Goal: Task Accomplishment & Management: Manage account settings

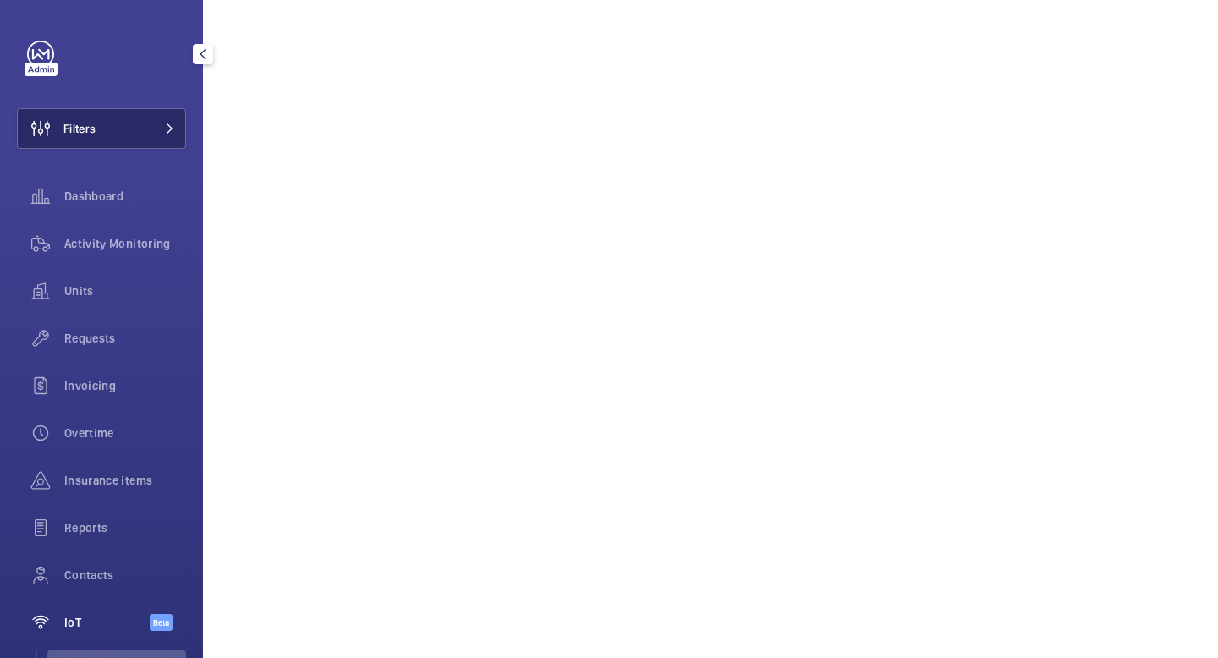
click at [173, 125] on mat-icon at bounding box center [170, 128] width 10 height 10
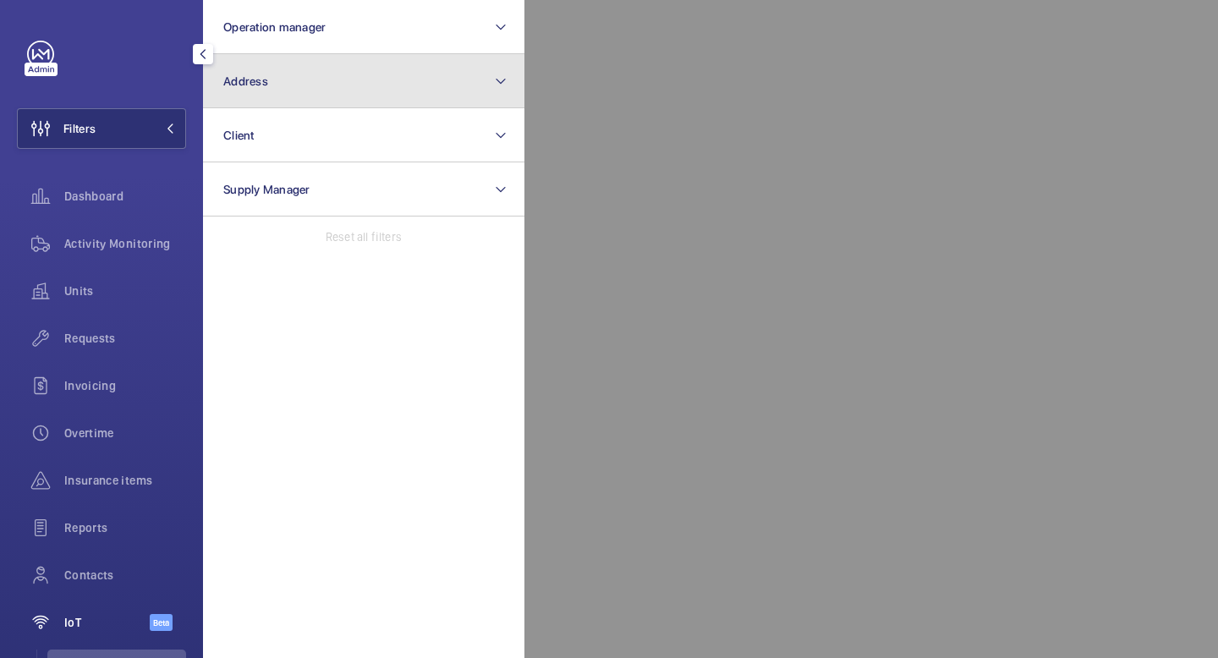
click at [381, 82] on button "Address" at bounding box center [363, 81] width 321 height 54
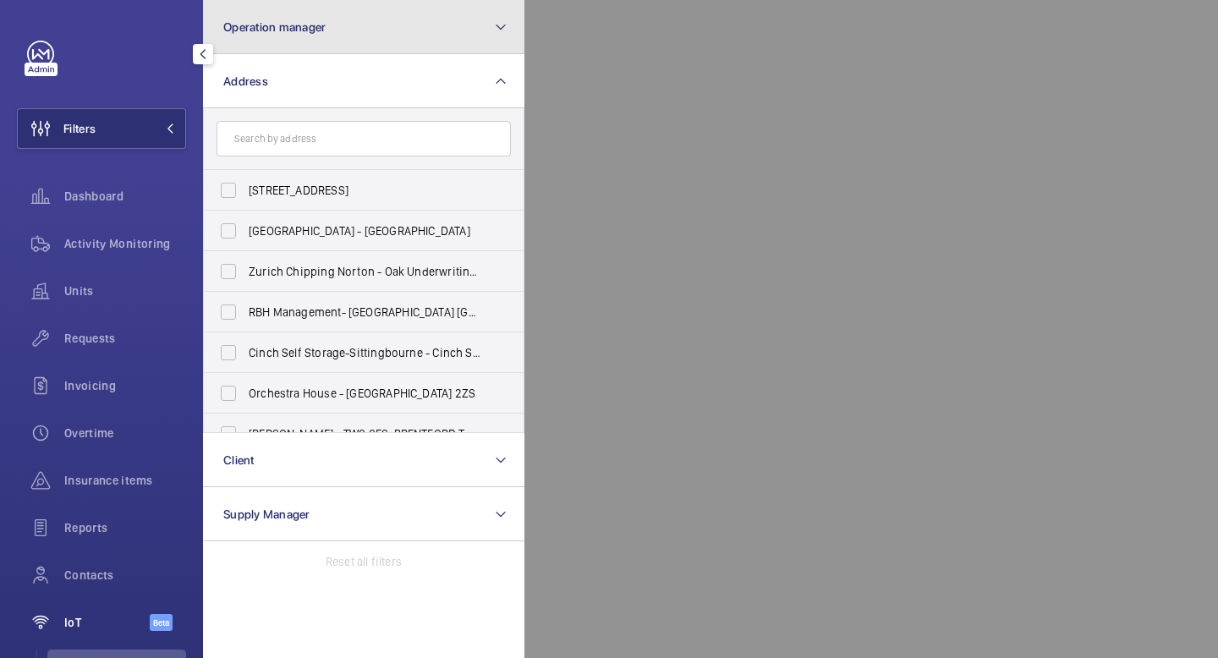
click at [414, 35] on button "Operation manager" at bounding box center [363, 27] width 321 height 54
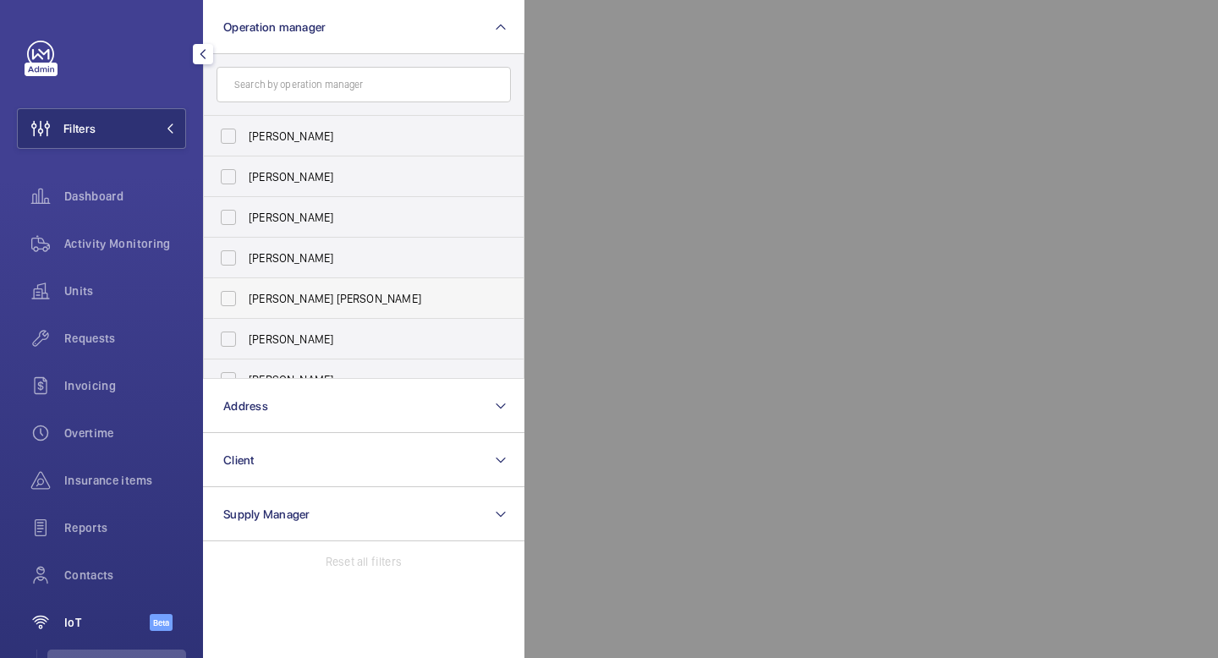
scroll to position [63, 0]
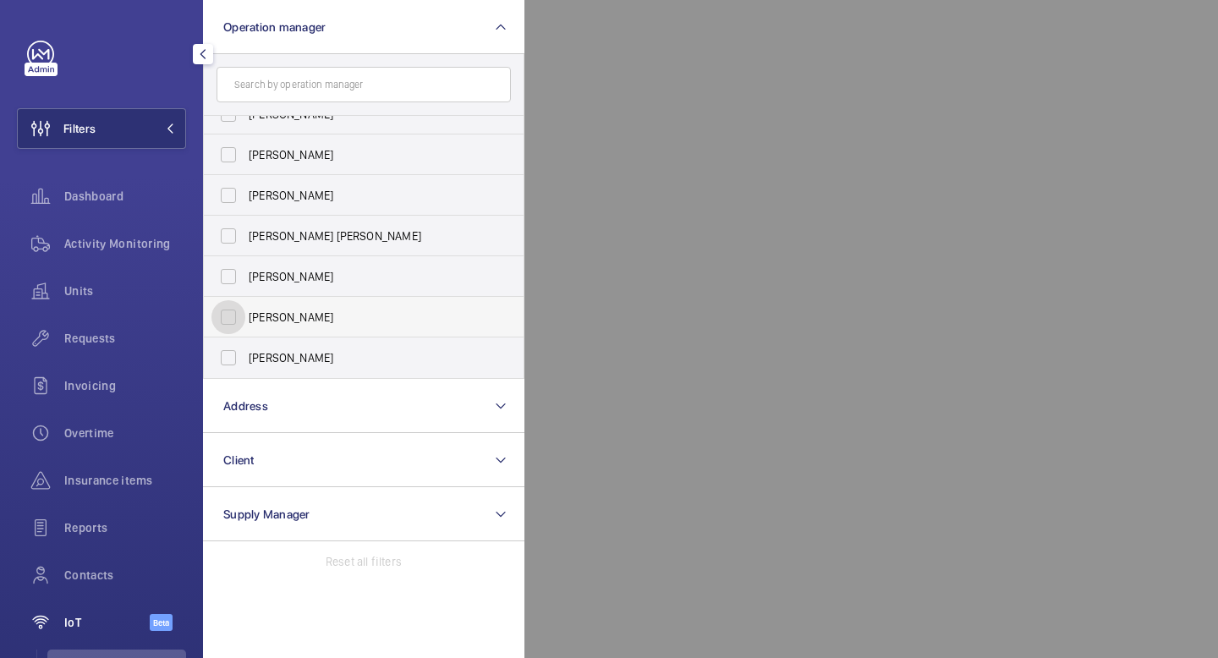
click at [232, 315] on input "[PERSON_NAME]" at bounding box center [228, 317] width 34 height 34
checkbox input "true"
click at [92, 303] on div "Units" at bounding box center [101, 291] width 169 height 41
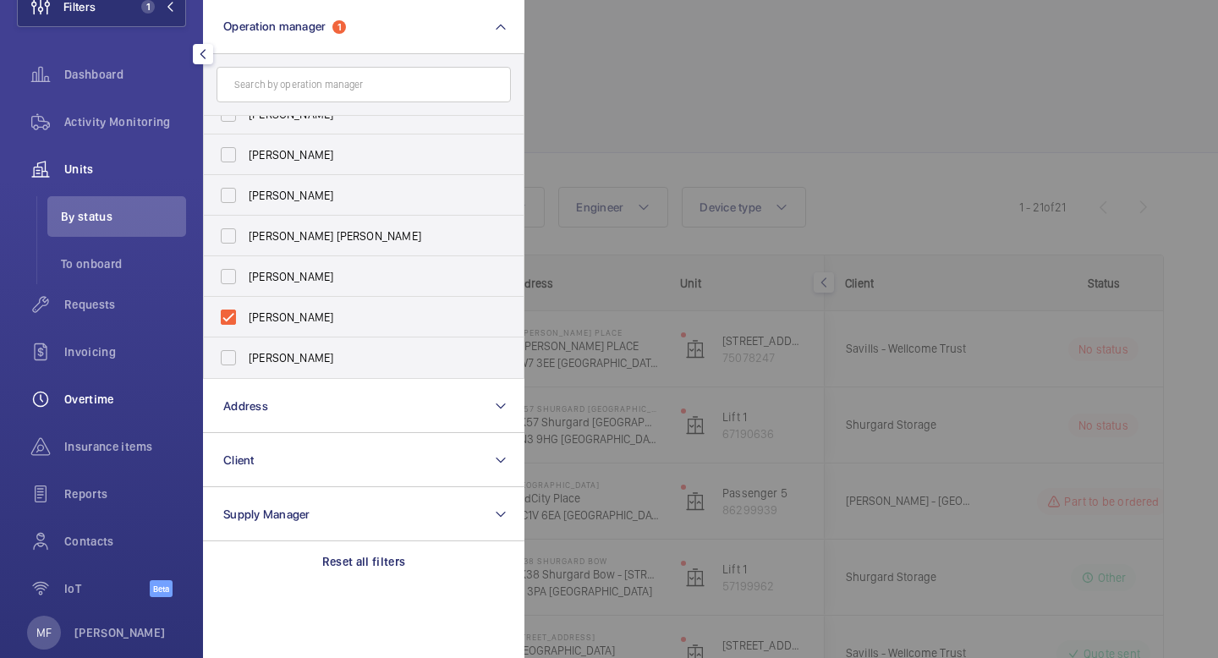
scroll to position [154, 0]
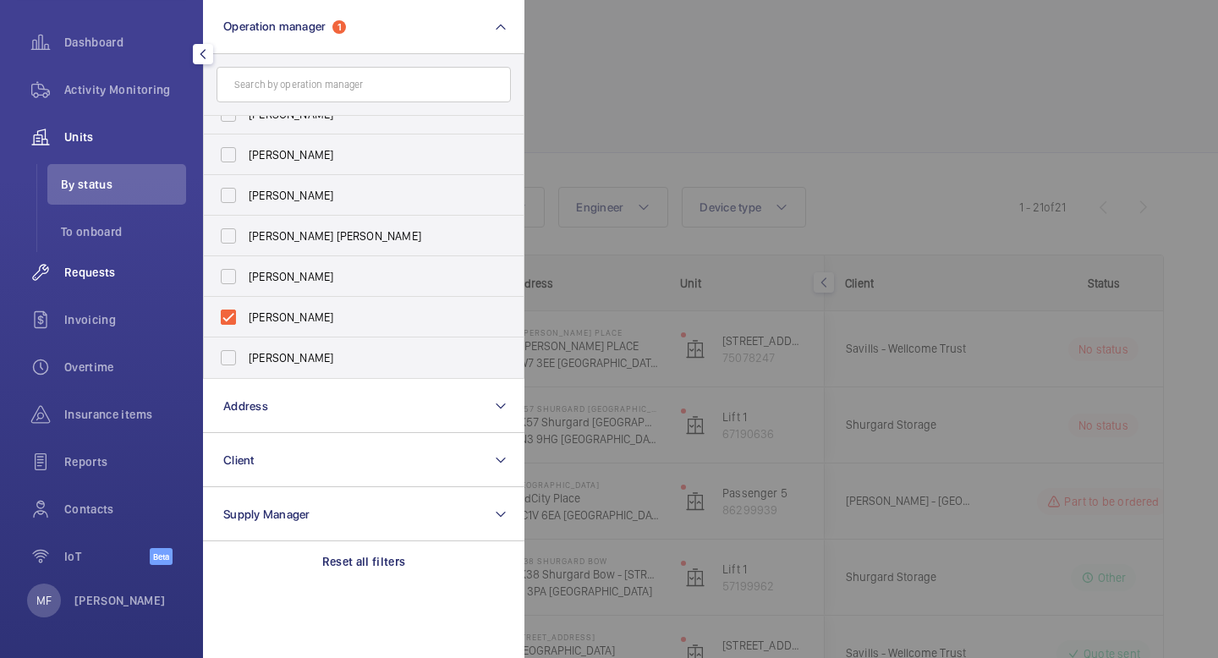
click at [107, 271] on span "Requests" at bounding box center [125, 272] width 122 height 17
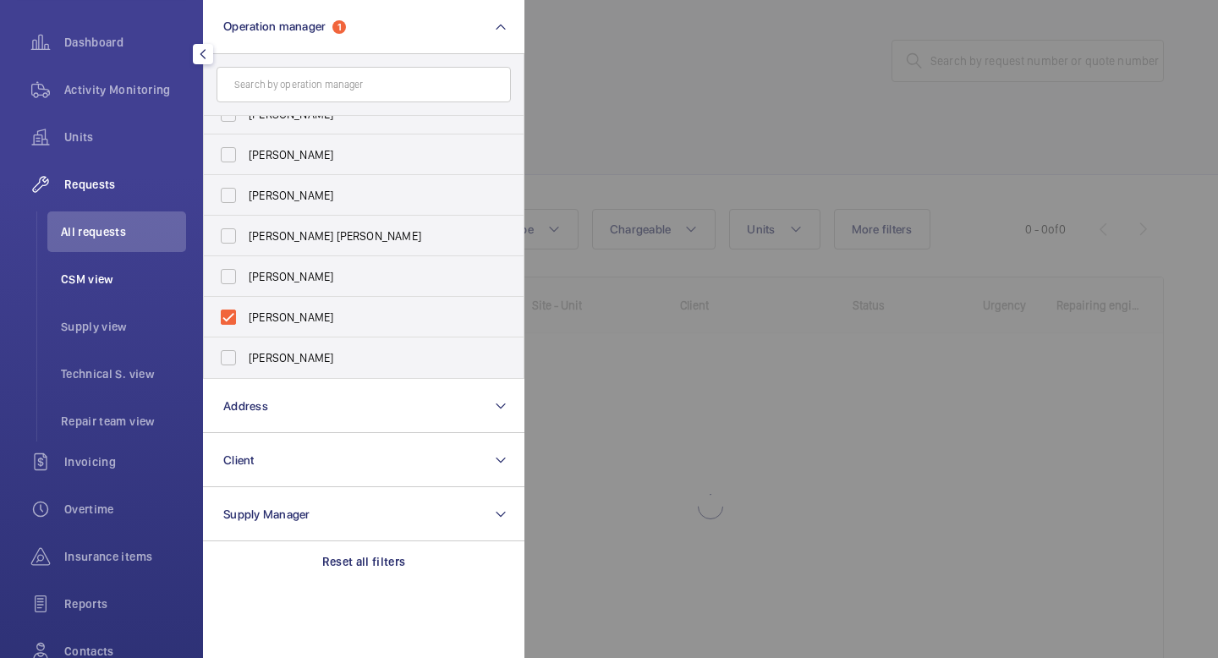
click at [100, 282] on span "CSM view" at bounding box center [123, 279] width 125 height 17
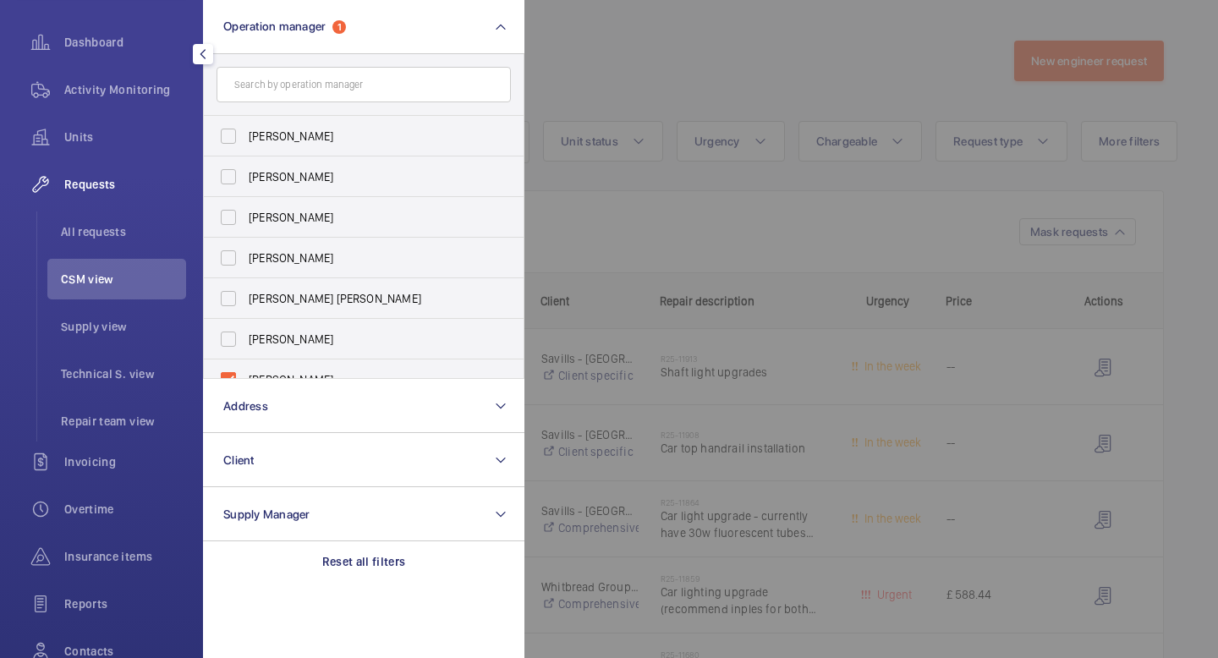
click at [202, 60] on mat-icon "button" at bounding box center [203, 54] width 20 height 14
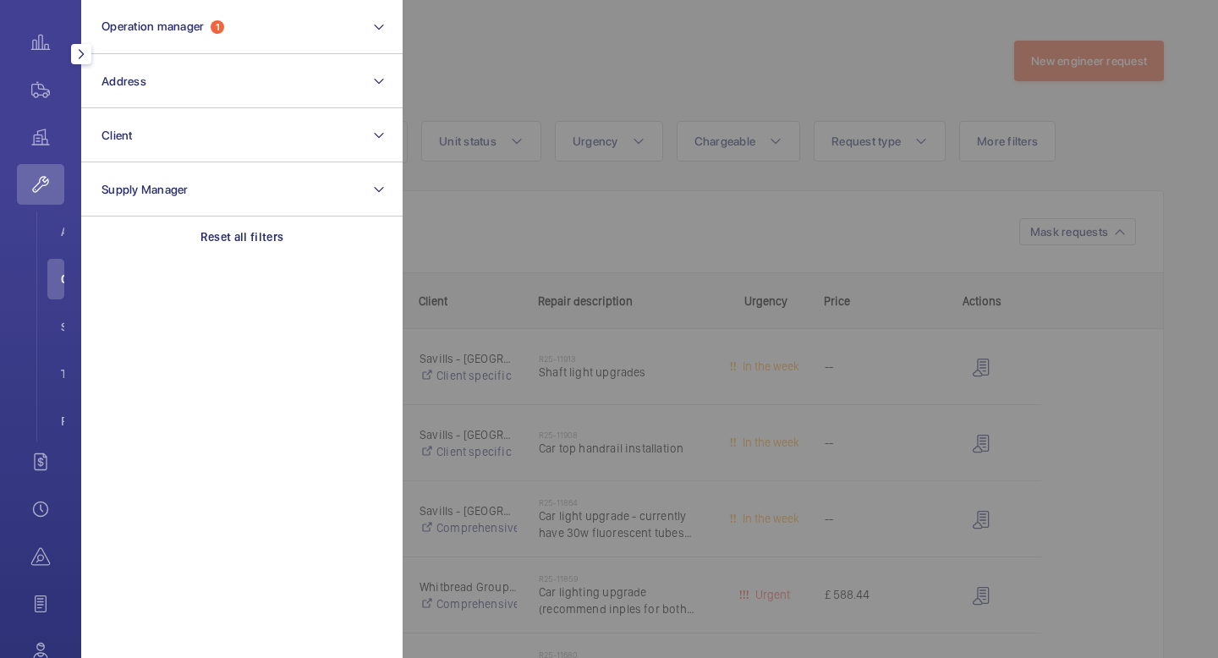
scroll to position [66, 0]
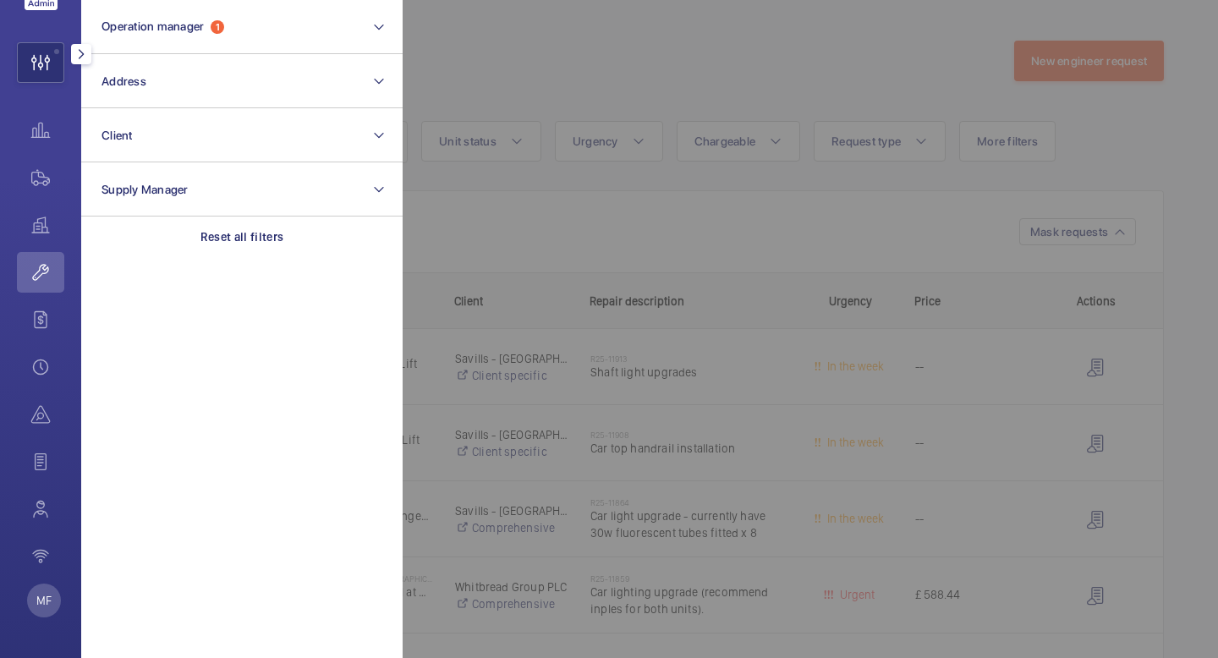
click at [71, 52] on mat-icon "button" at bounding box center [81, 54] width 20 height 14
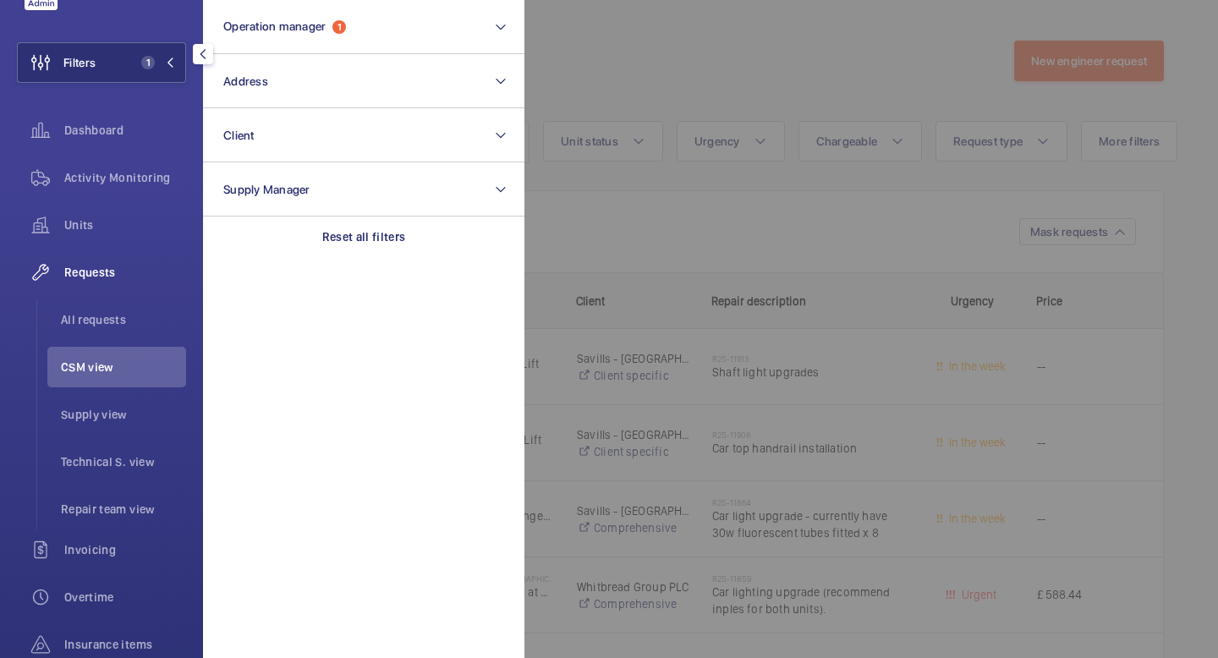
scroll to position [154, 0]
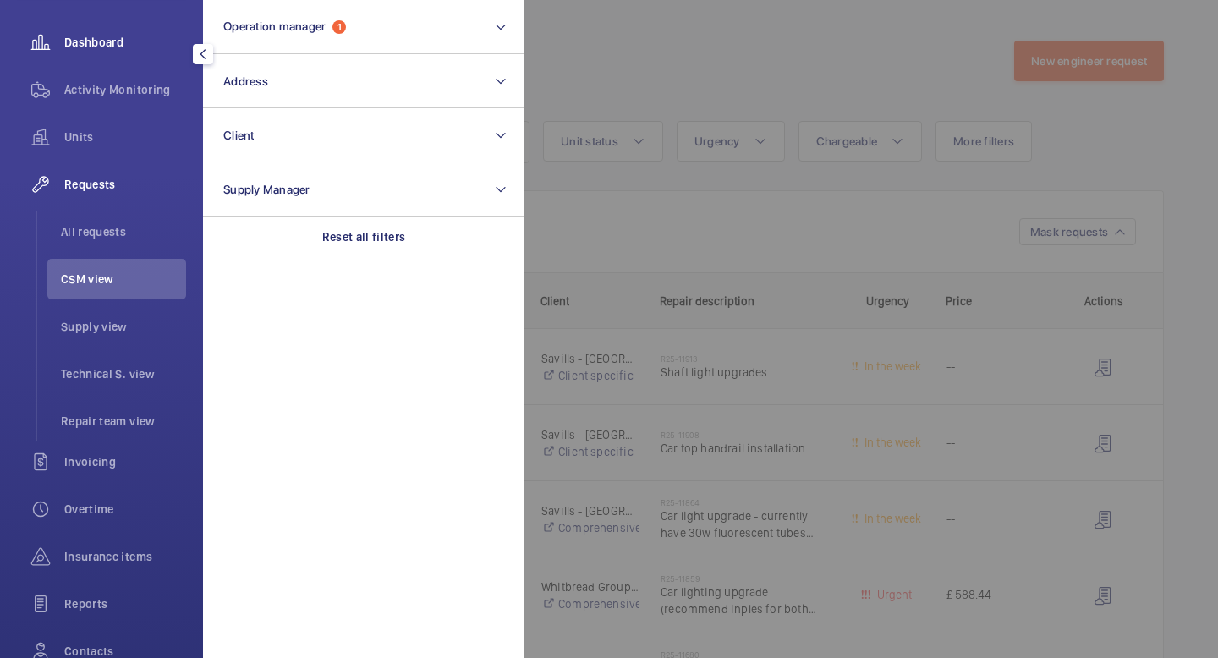
click at [161, 44] on span "Dashboard" at bounding box center [125, 42] width 122 height 17
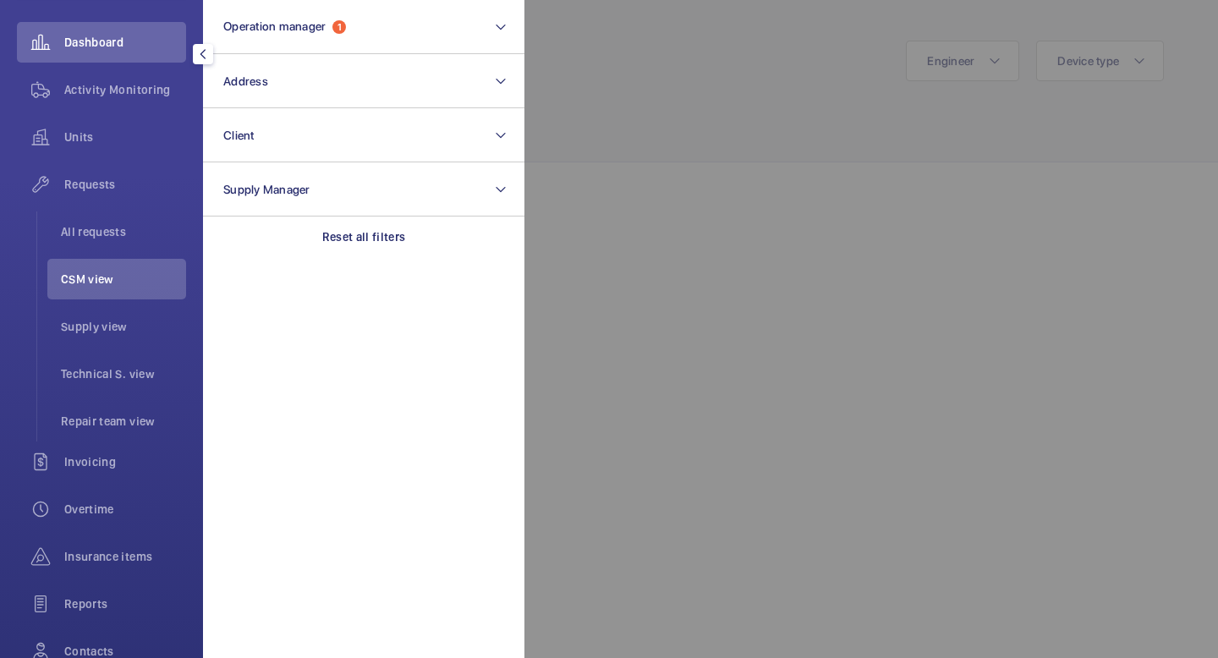
scroll to position [66, 0]
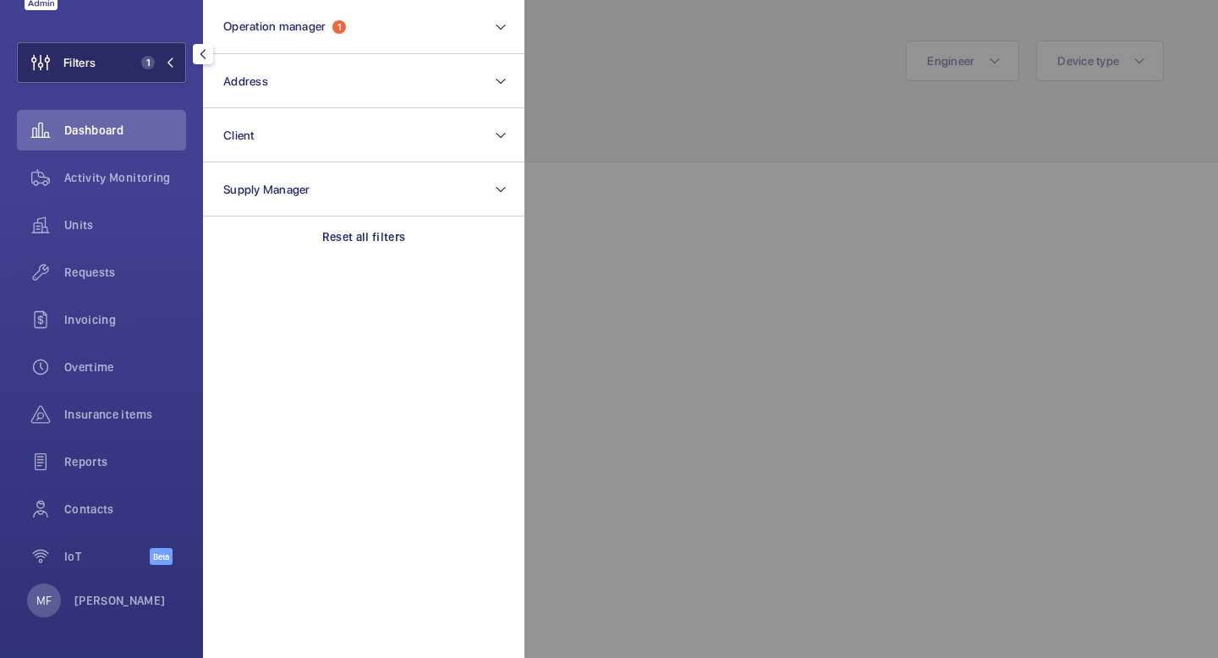
click at [168, 61] on mat-icon at bounding box center [170, 63] width 10 height 10
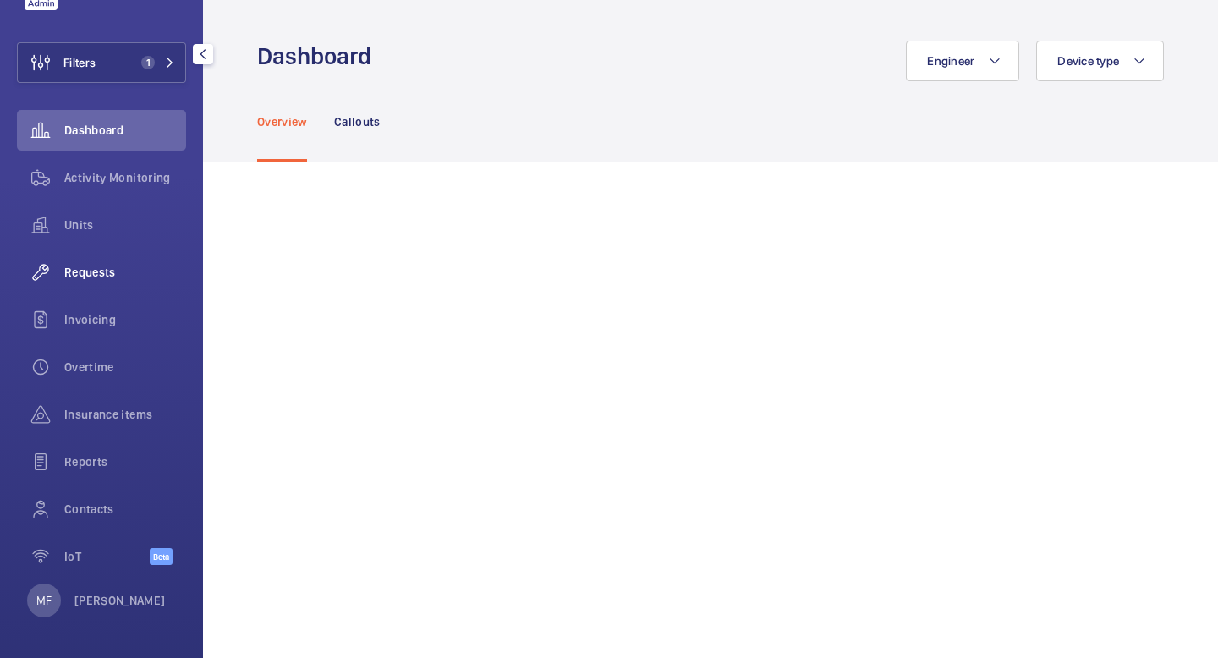
click at [106, 266] on span "Requests" at bounding box center [125, 272] width 122 height 17
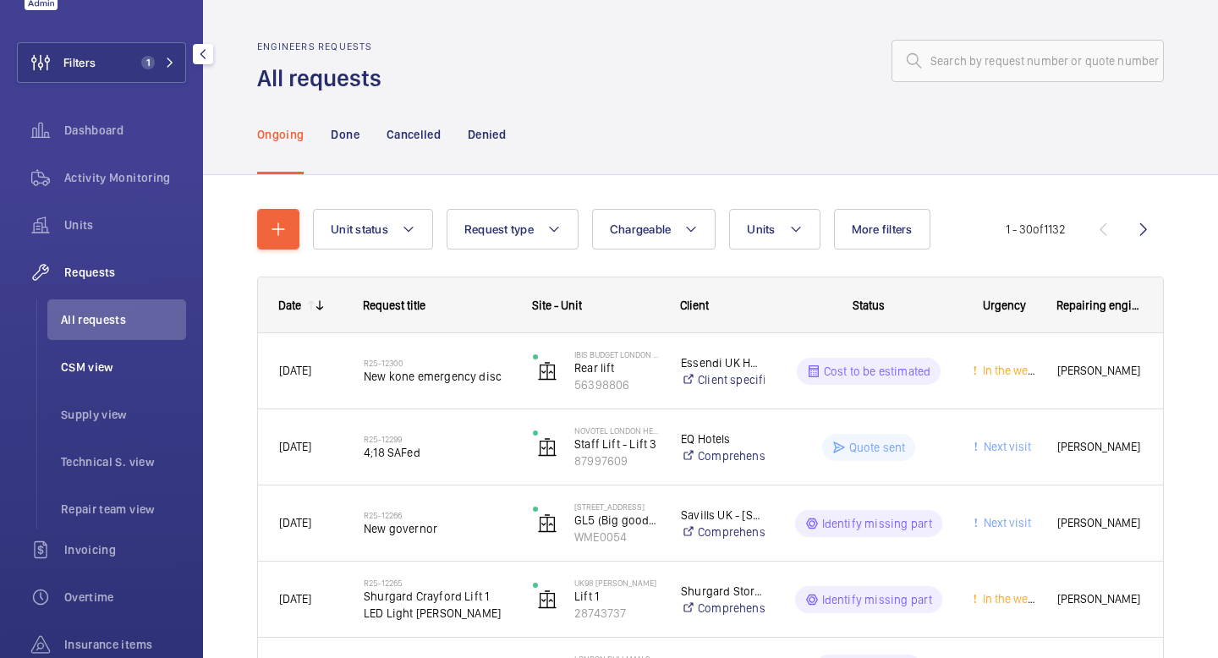
click at [101, 373] on span "CSM view" at bounding box center [123, 367] width 125 height 17
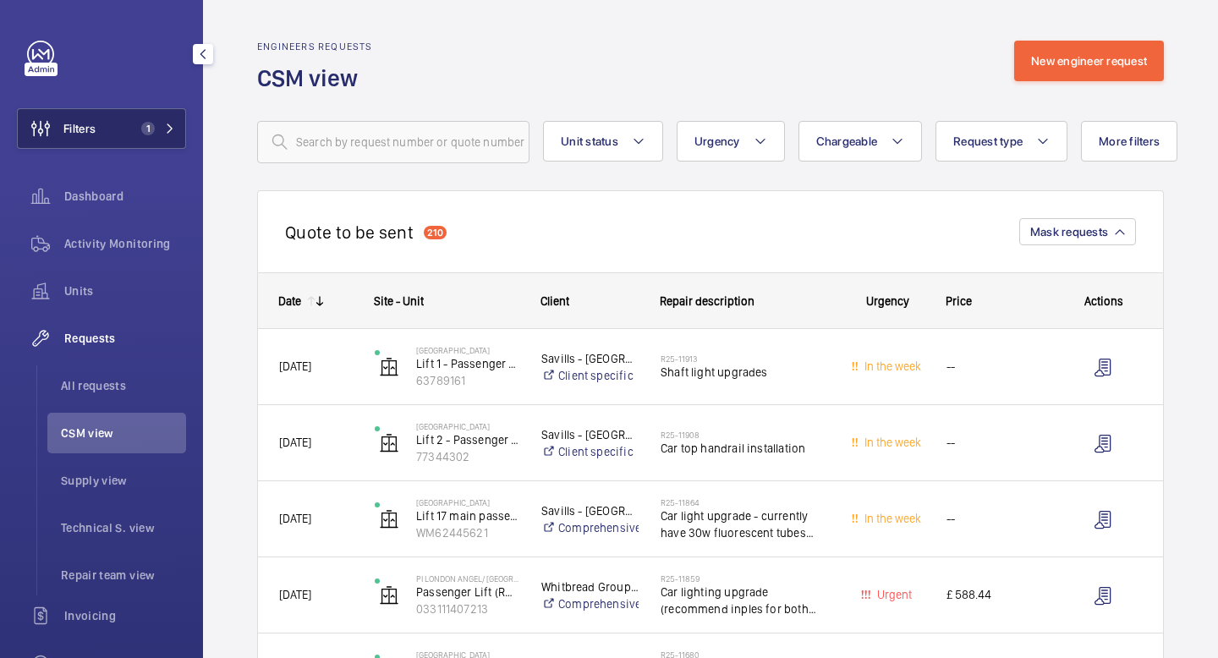
click at [176, 118] on button "Filters 1" at bounding box center [101, 128] width 169 height 41
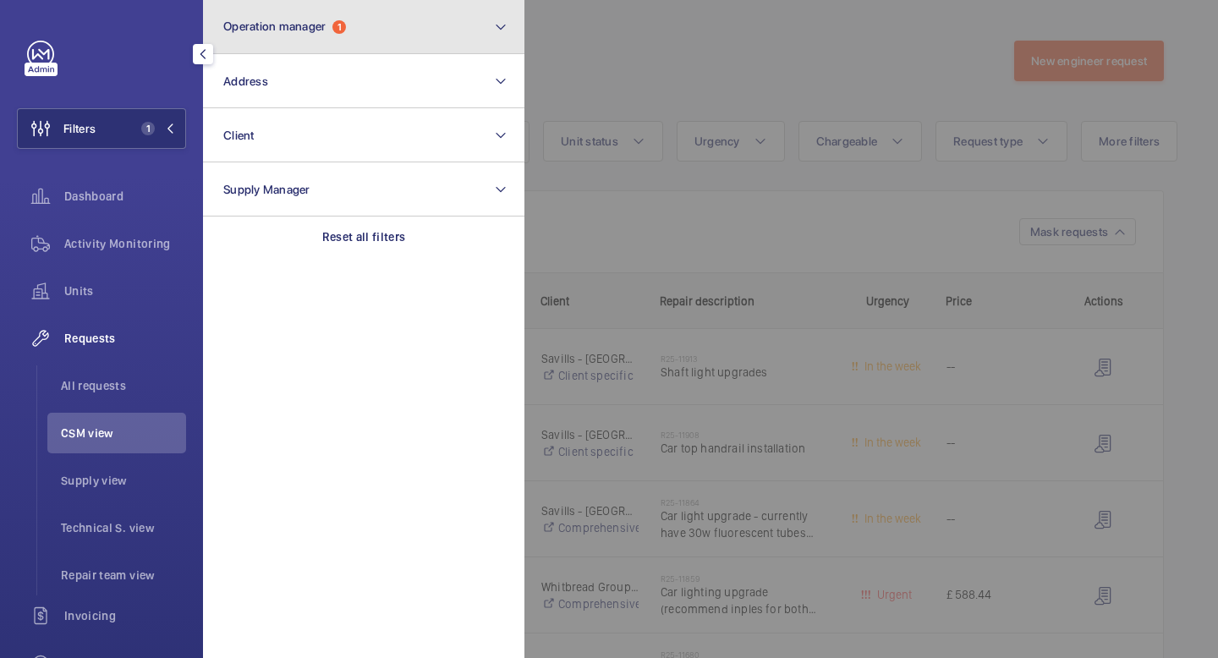
click at [457, 28] on button "Operation manager 1" at bounding box center [363, 27] width 321 height 54
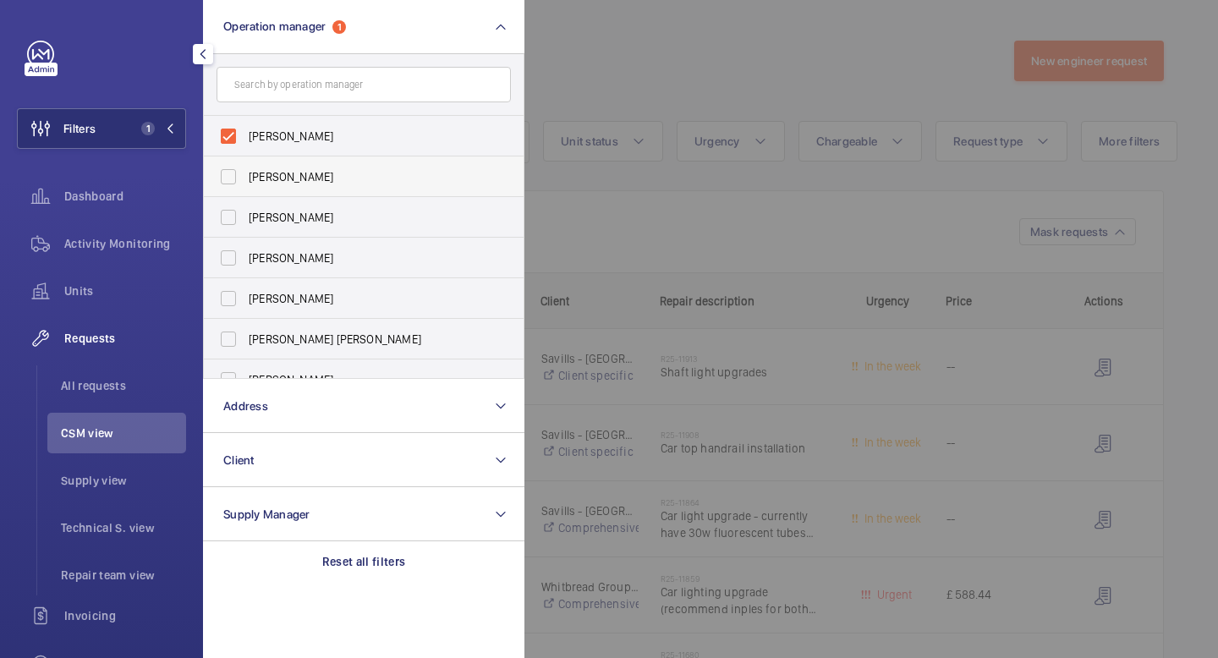
click at [290, 174] on span "[PERSON_NAME]" at bounding box center [365, 176] width 233 height 17
click at [245, 174] on input "[PERSON_NAME]" at bounding box center [228, 177] width 34 height 34
checkbox input "true"
click at [287, 144] on span "[PERSON_NAME]" at bounding box center [365, 136] width 233 height 17
click at [245, 144] on input "[PERSON_NAME]" at bounding box center [228, 136] width 34 height 34
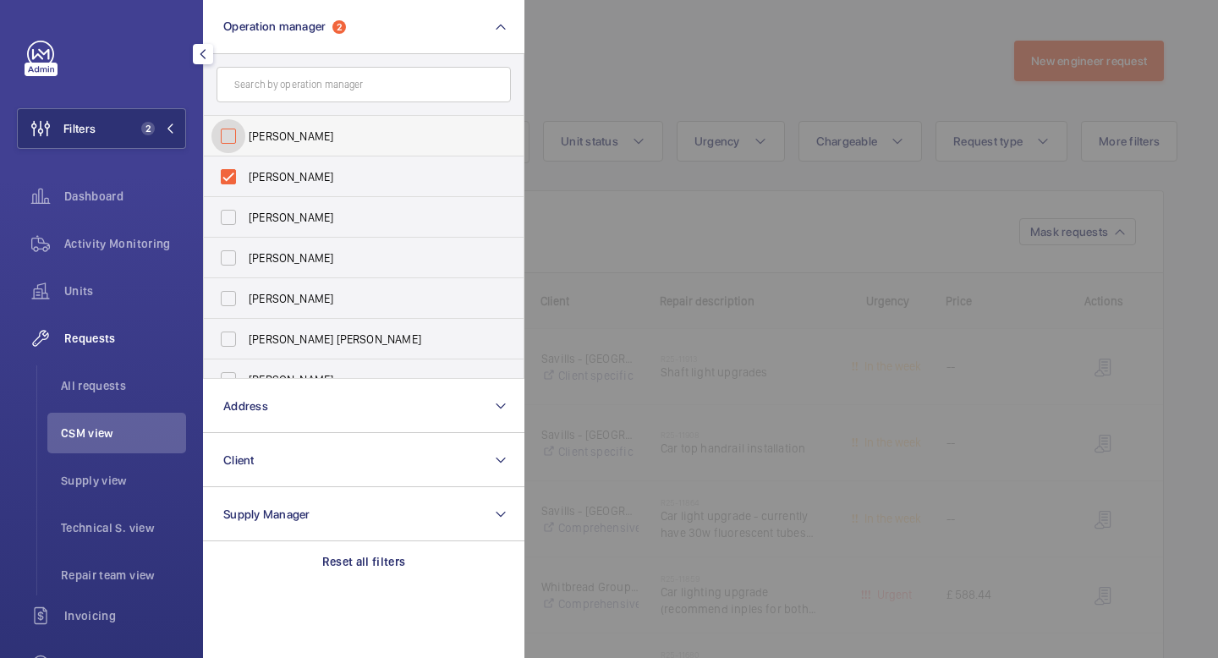
checkbox input "false"
click at [170, 123] on mat-icon at bounding box center [170, 128] width 10 height 10
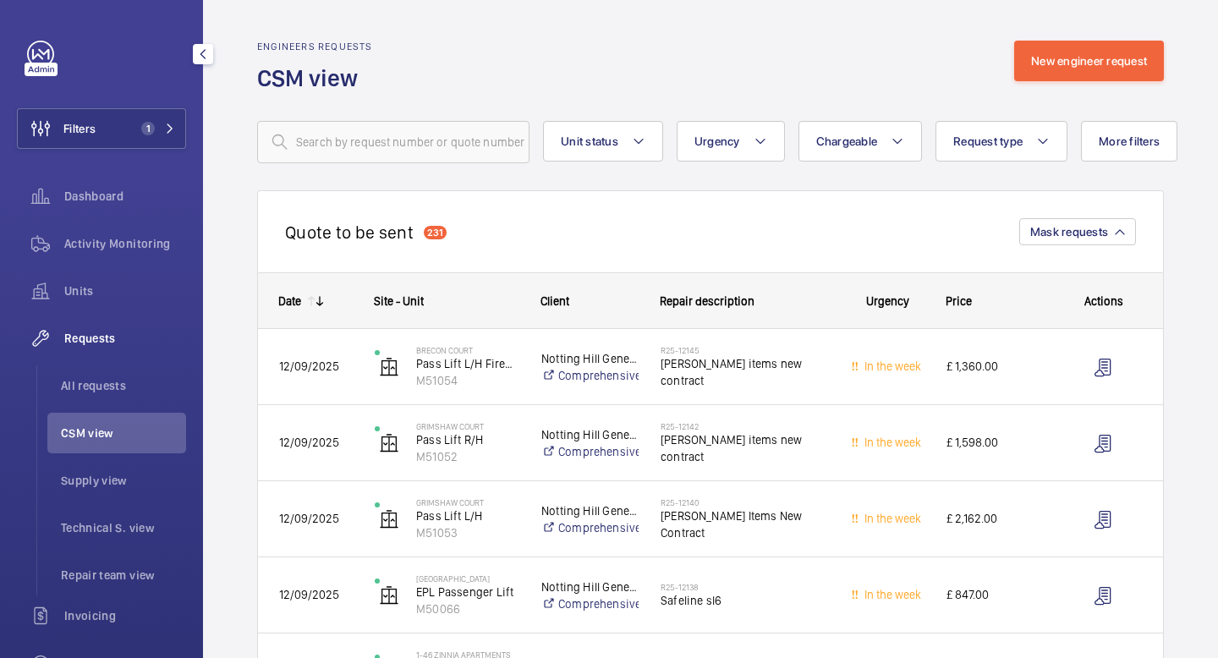
click at [202, 59] on mat-icon "button" at bounding box center [203, 54] width 20 height 14
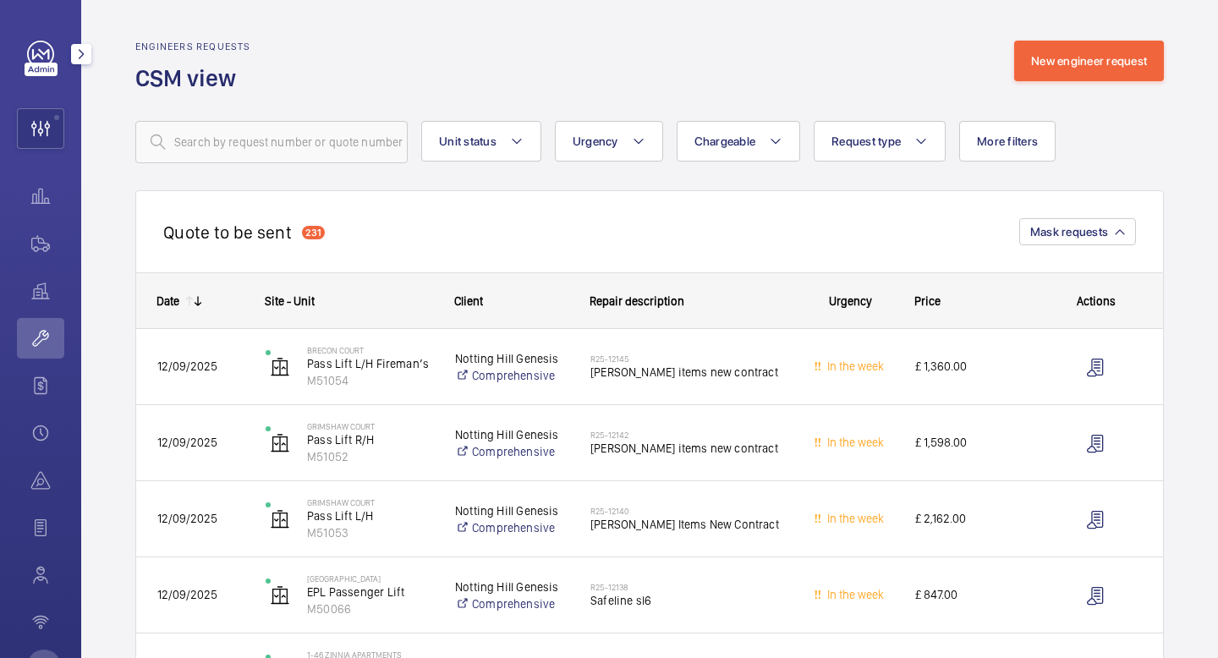
click at [79, 55] on mat-icon "button" at bounding box center [81, 54] width 20 height 14
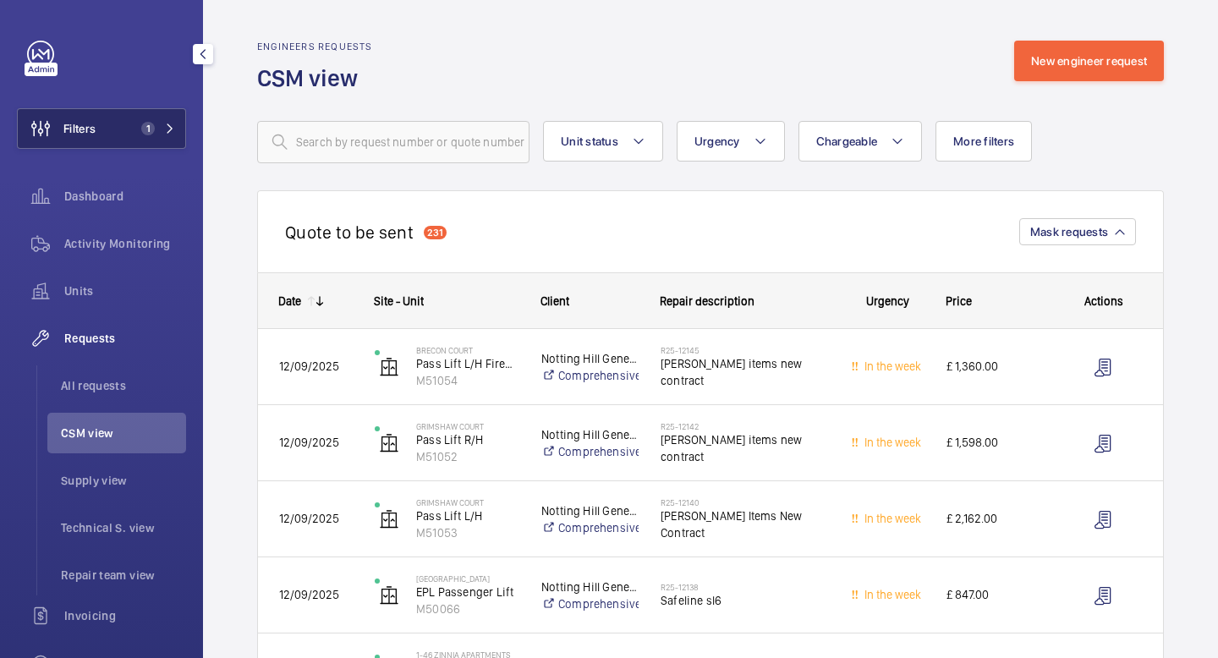
click at [171, 131] on mat-icon at bounding box center [170, 128] width 10 height 10
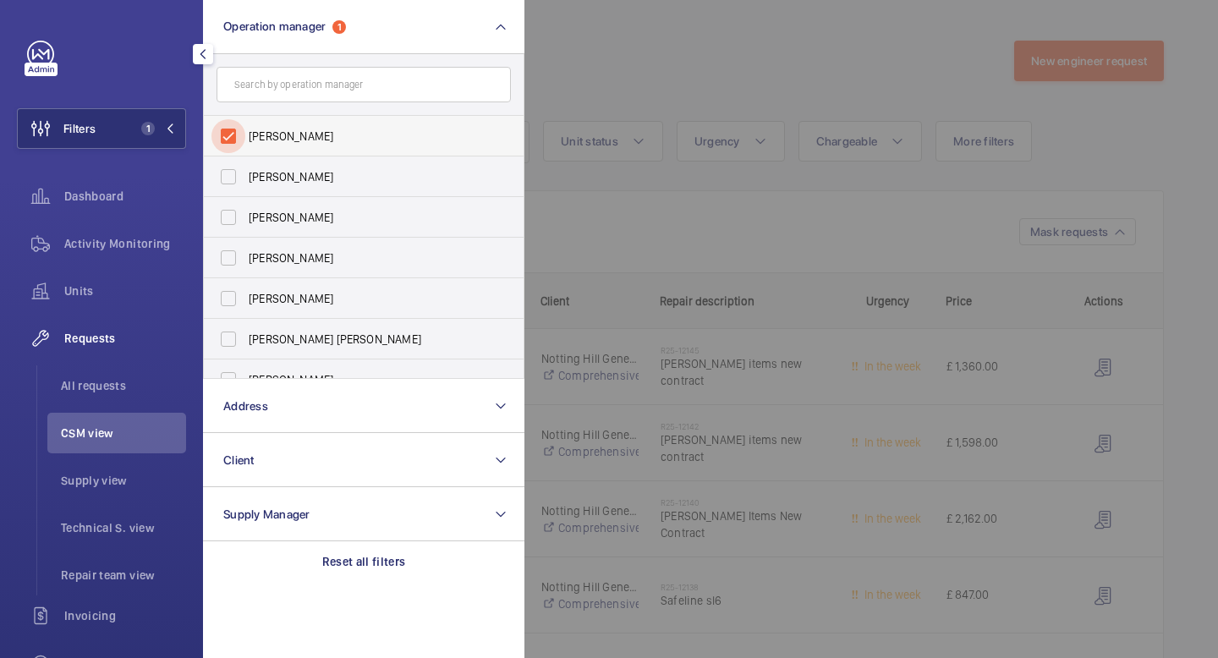
click at [231, 140] on input "[PERSON_NAME]" at bounding box center [228, 136] width 34 height 34
checkbox input "false"
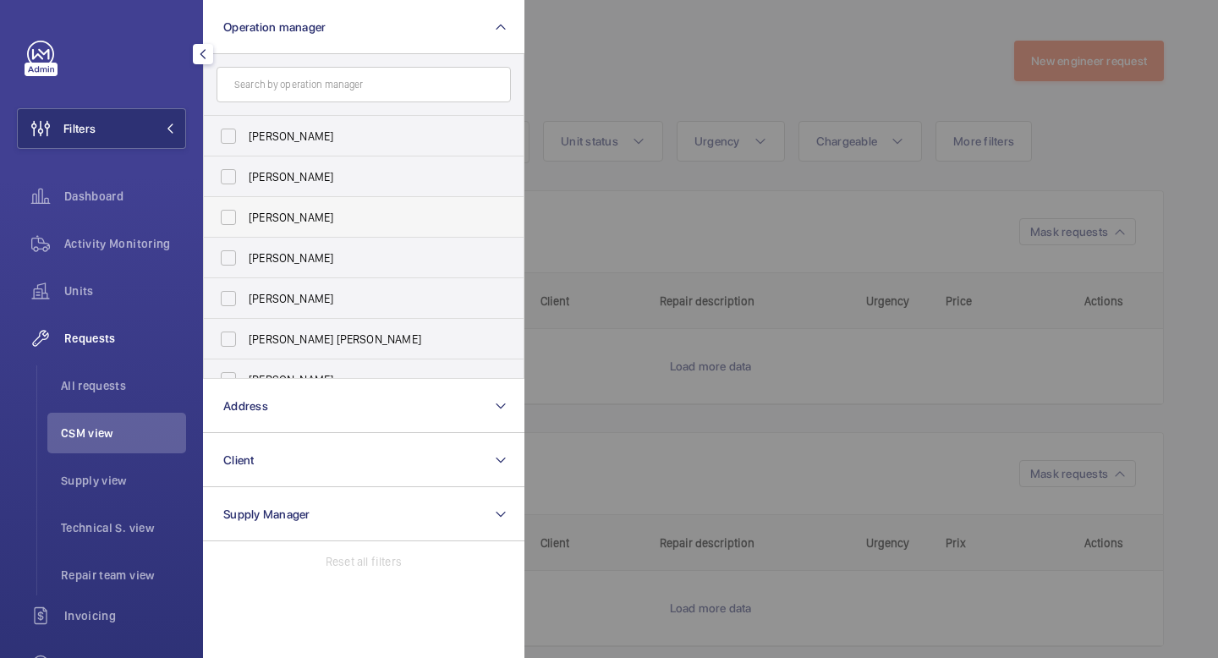
click at [288, 220] on span "[PERSON_NAME]" at bounding box center [365, 217] width 233 height 17
click at [245, 220] on input "[PERSON_NAME]" at bounding box center [228, 217] width 34 height 34
checkbox input "true"
click at [172, 126] on mat-icon at bounding box center [170, 128] width 10 height 10
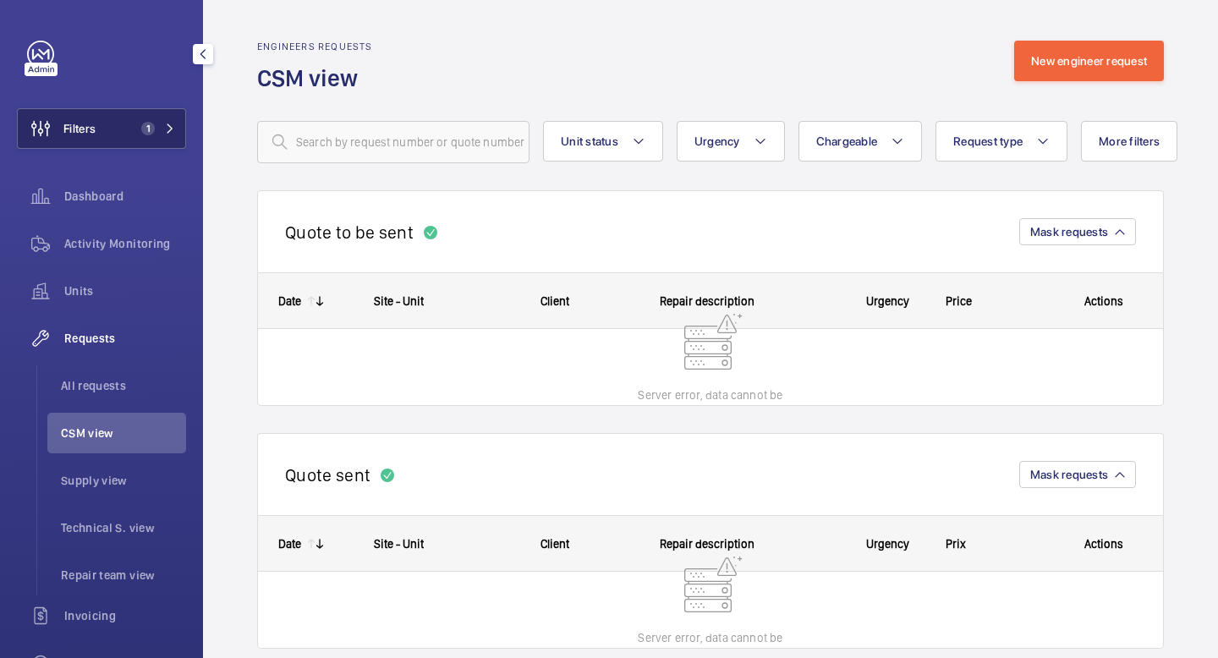
click at [168, 136] on button "Filters 1" at bounding box center [101, 128] width 169 height 41
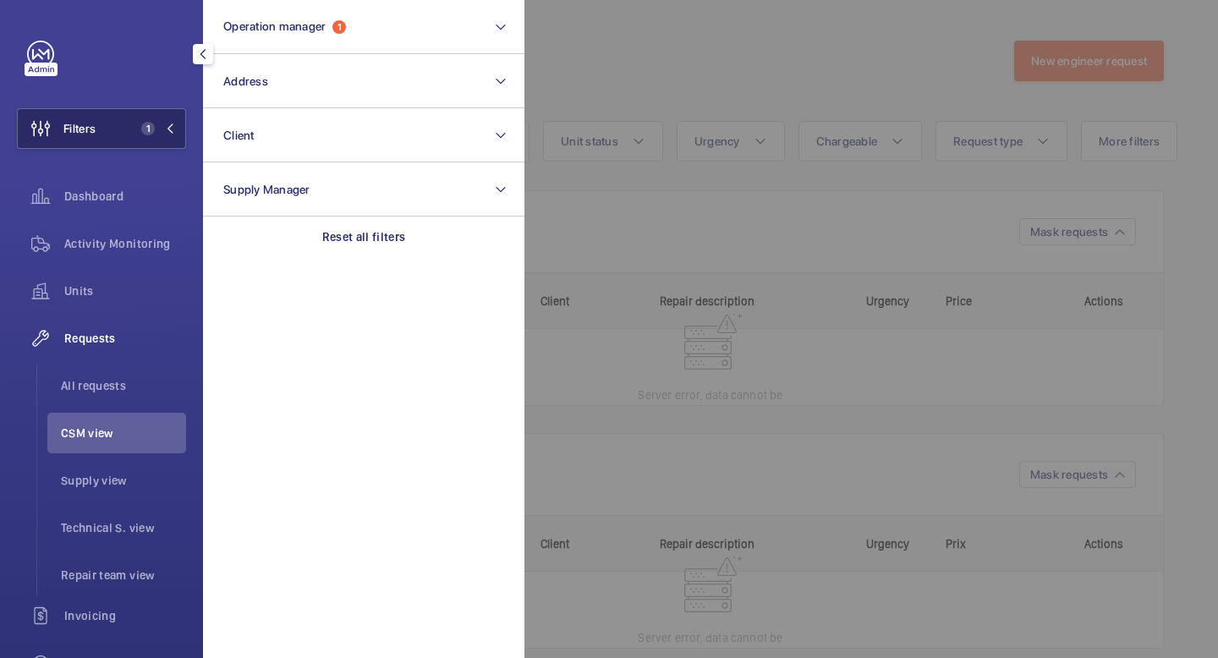
click at [168, 136] on button "Filters 1" at bounding box center [101, 128] width 169 height 41
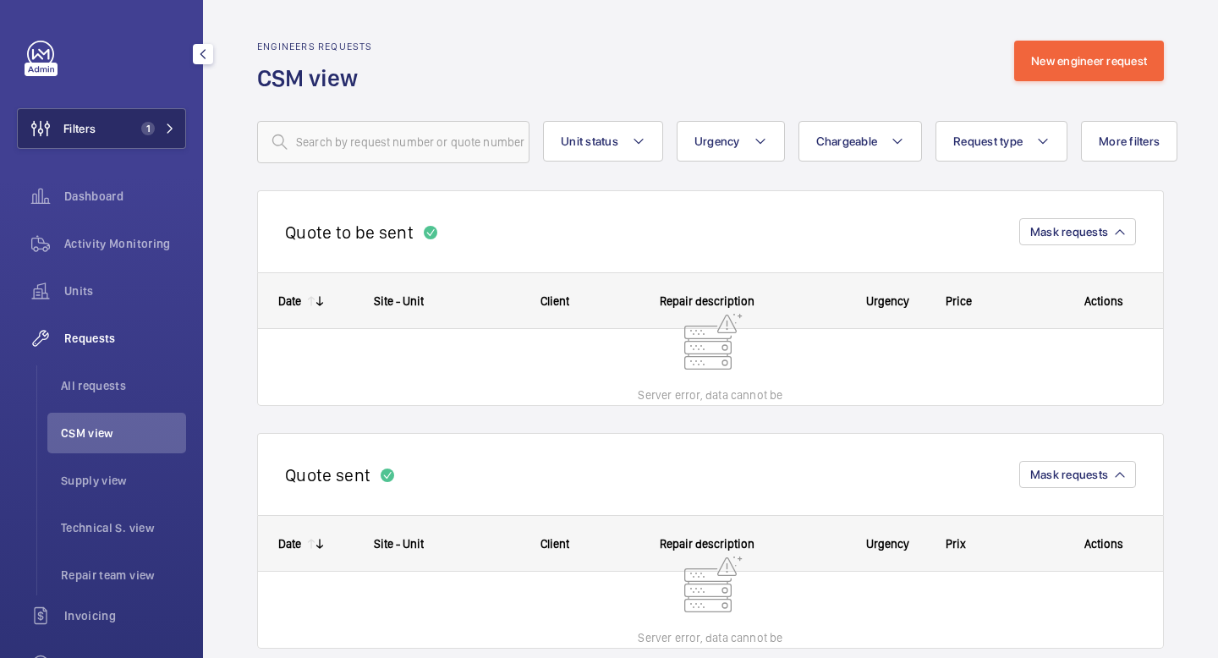
click at [168, 136] on button "Filters 1" at bounding box center [101, 128] width 169 height 41
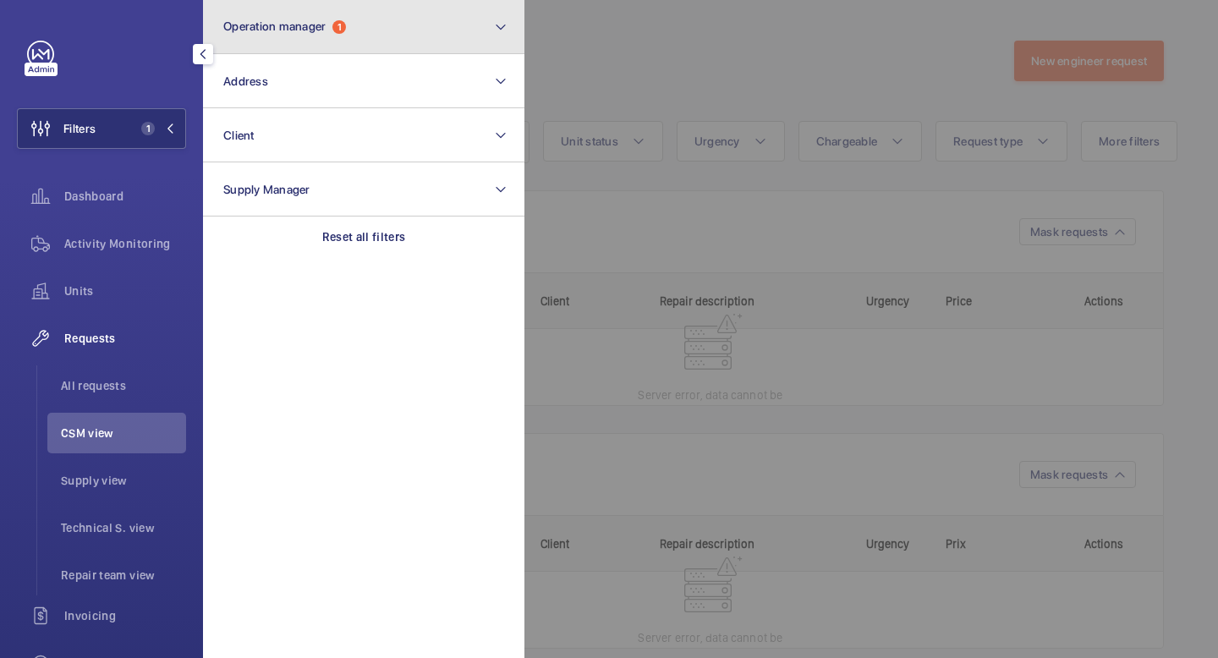
click at [505, 14] on button "Operation manager 1" at bounding box center [363, 27] width 321 height 54
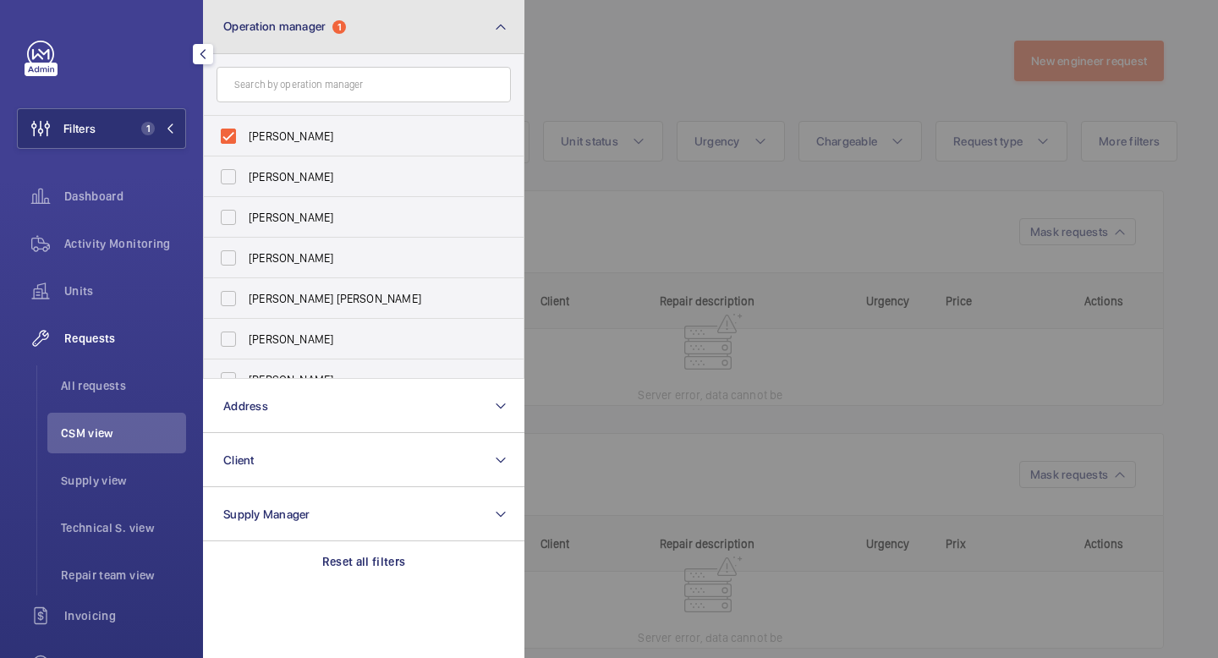
click at [505, 14] on button "Operation manager 1" at bounding box center [363, 27] width 321 height 54
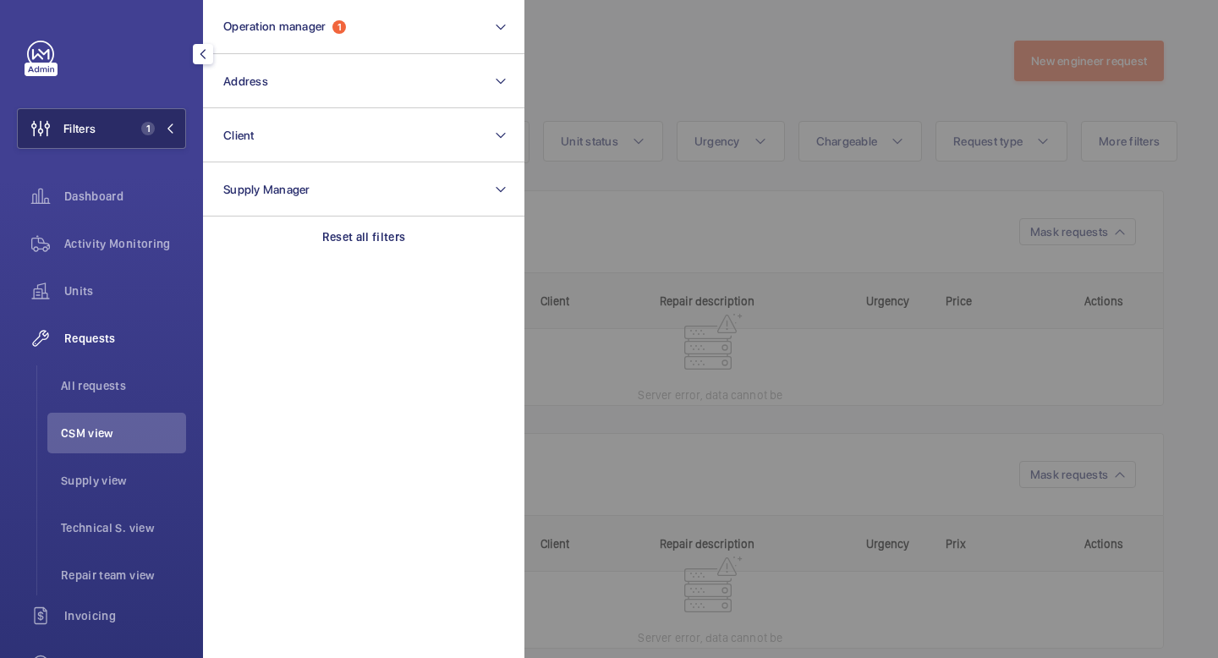
click at [172, 139] on button "Filters 1" at bounding box center [101, 128] width 169 height 41
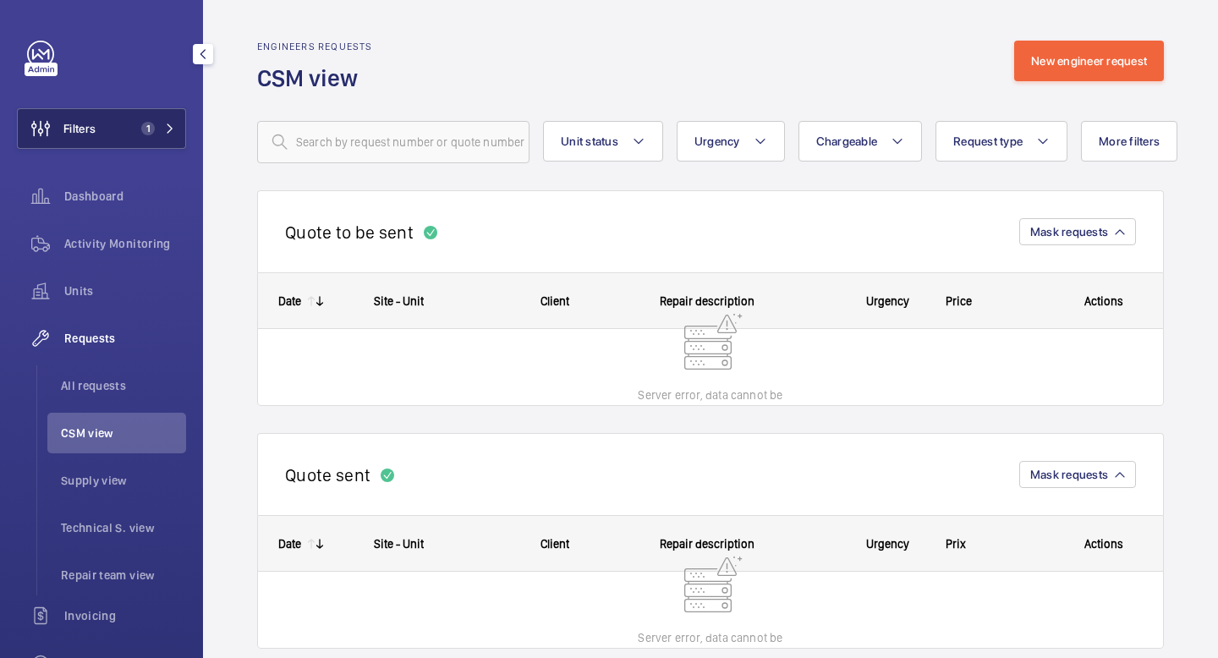
click at [173, 130] on mat-icon at bounding box center [170, 128] width 10 height 10
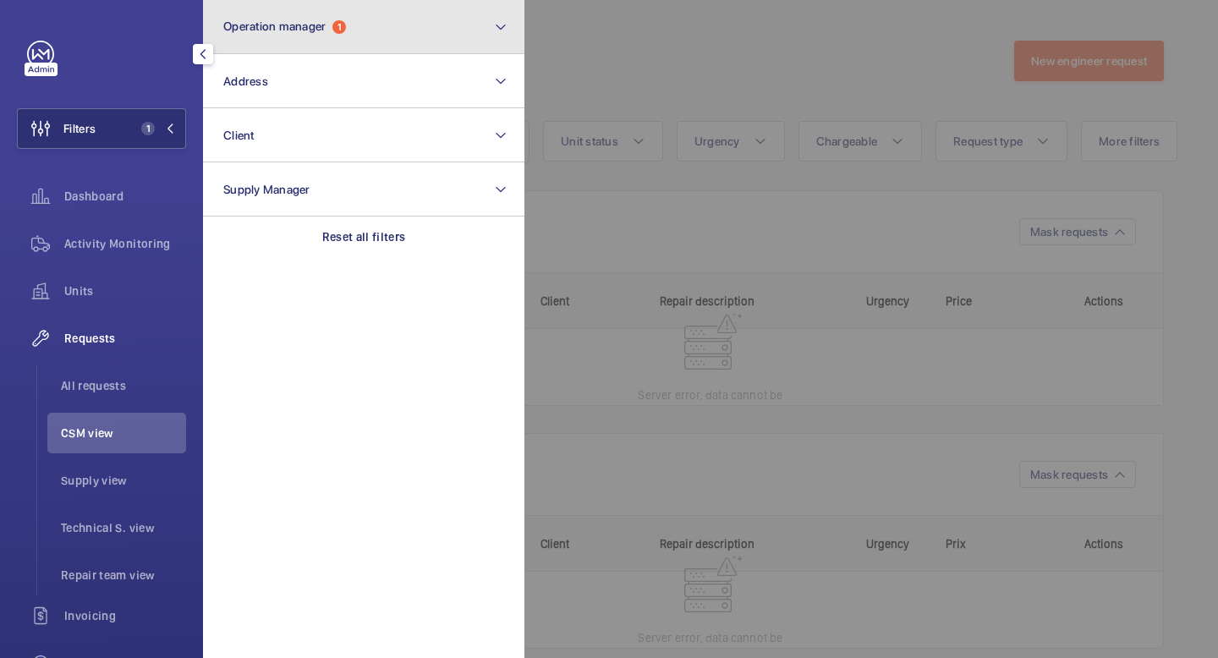
click at [419, 19] on button "Operation manager 1" at bounding box center [363, 27] width 321 height 54
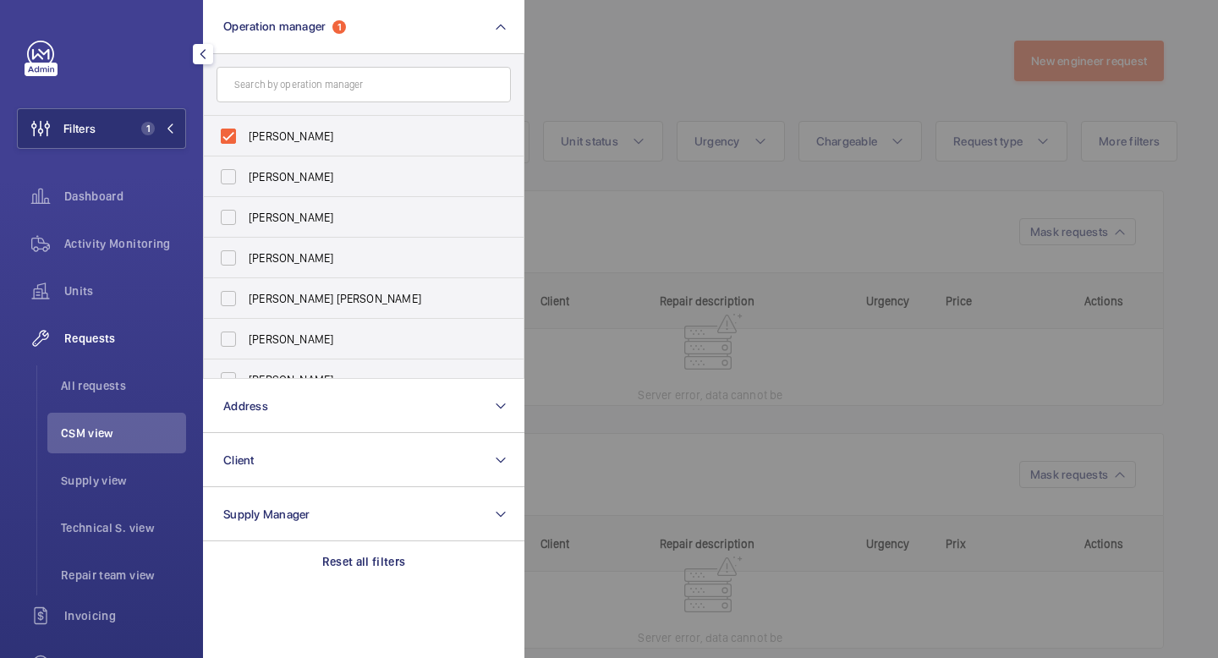
click at [196, 59] on mat-icon "button" at bounding box center [203, 54] width 20 height 14
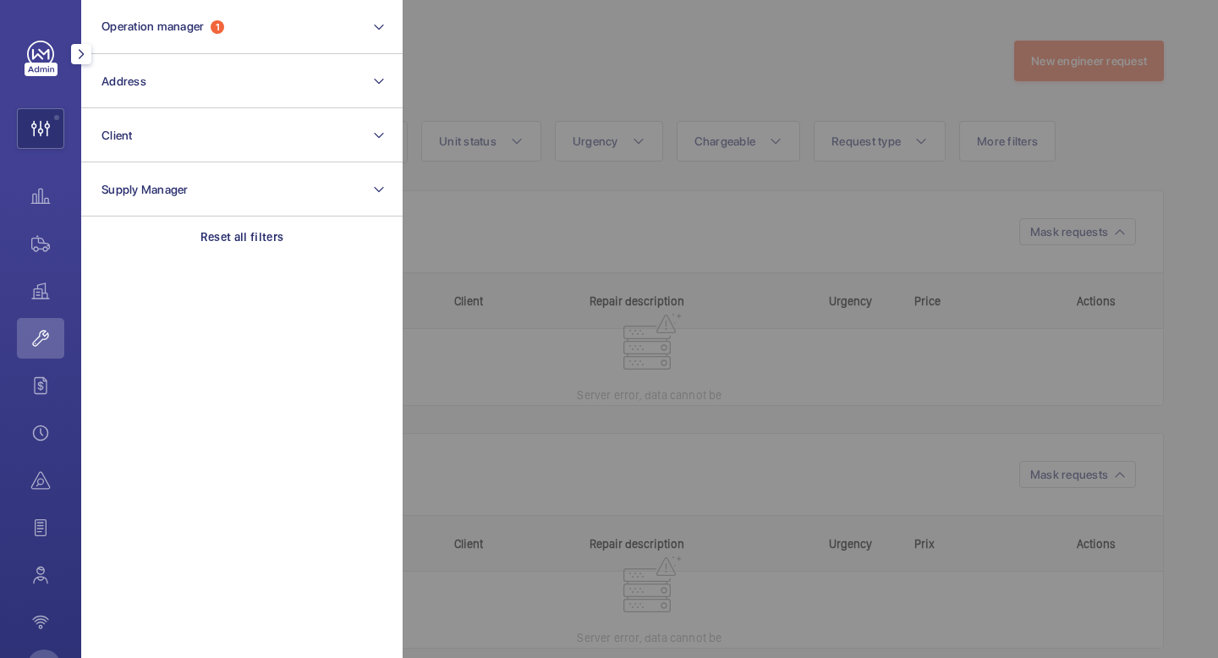
click at [79, 53] on mat-icon "button" at bounding box center [81, 54] width 20 height 14
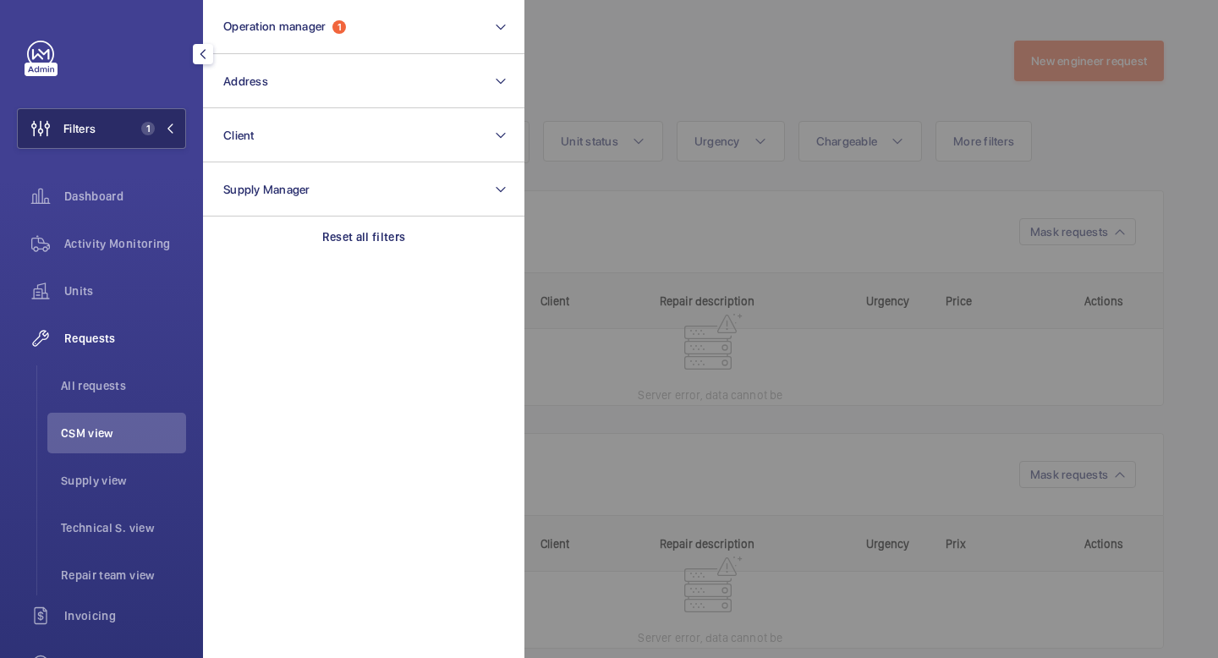
click at [171, 125] on mat-icon at bounding box center [170, 128] width 10 height 10
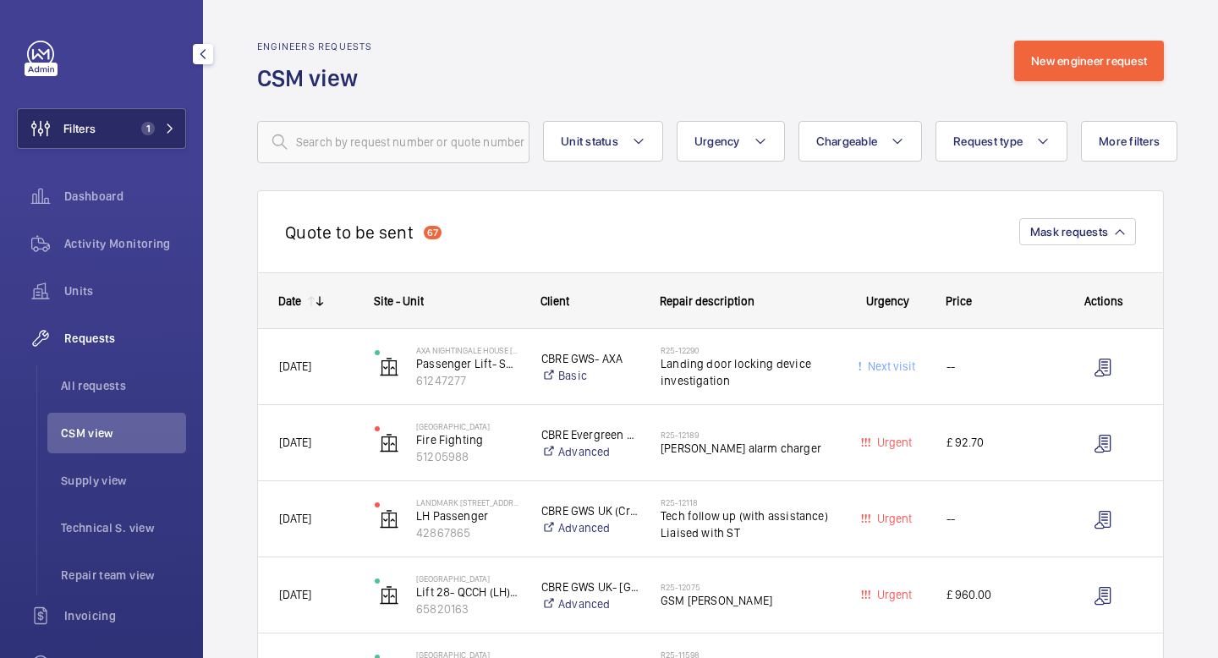
click at [163, 137] on button "Filters 1" at bounding box center [101, 128] width 169 height 41
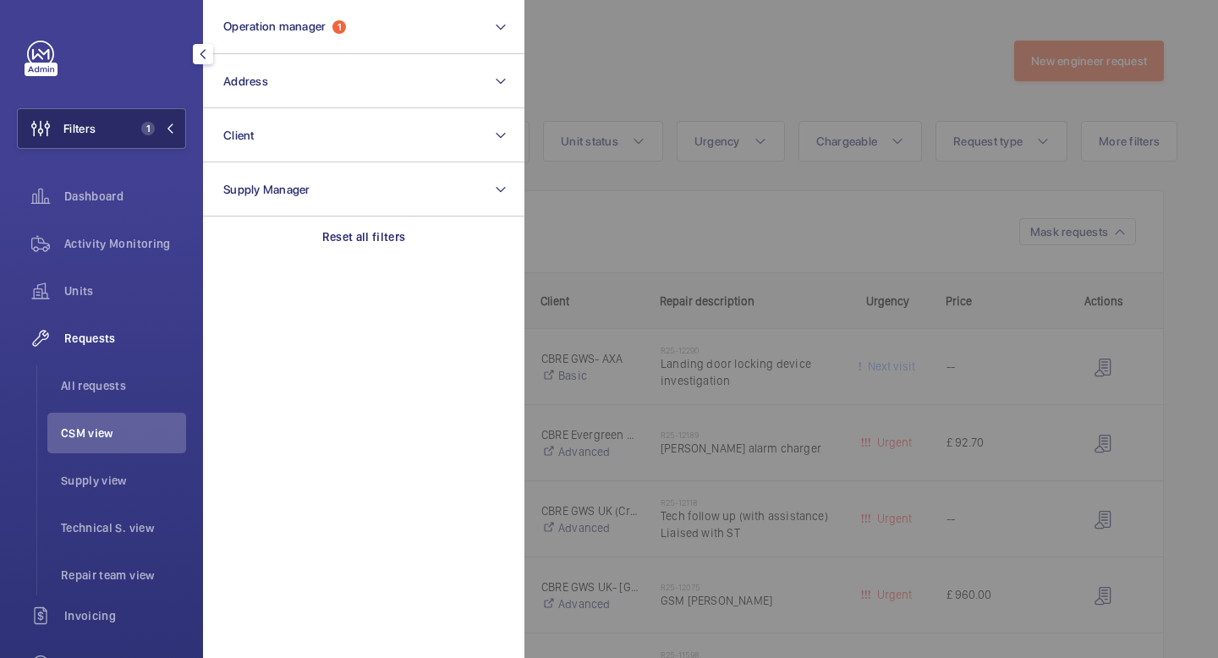
click at [165, 124] on mat-icon at bounding box center [170, 128] width 10 height 10
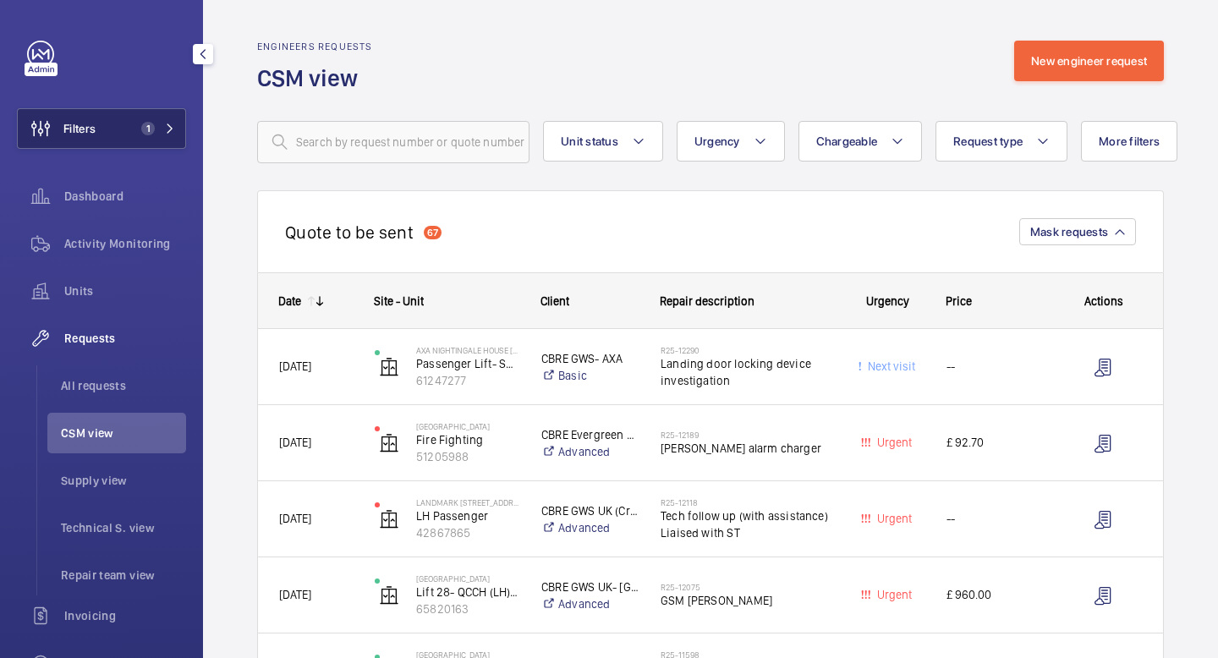
click at [166, 119] on button "Filters 1" at bounding box center [101, 128] width 169 height 41
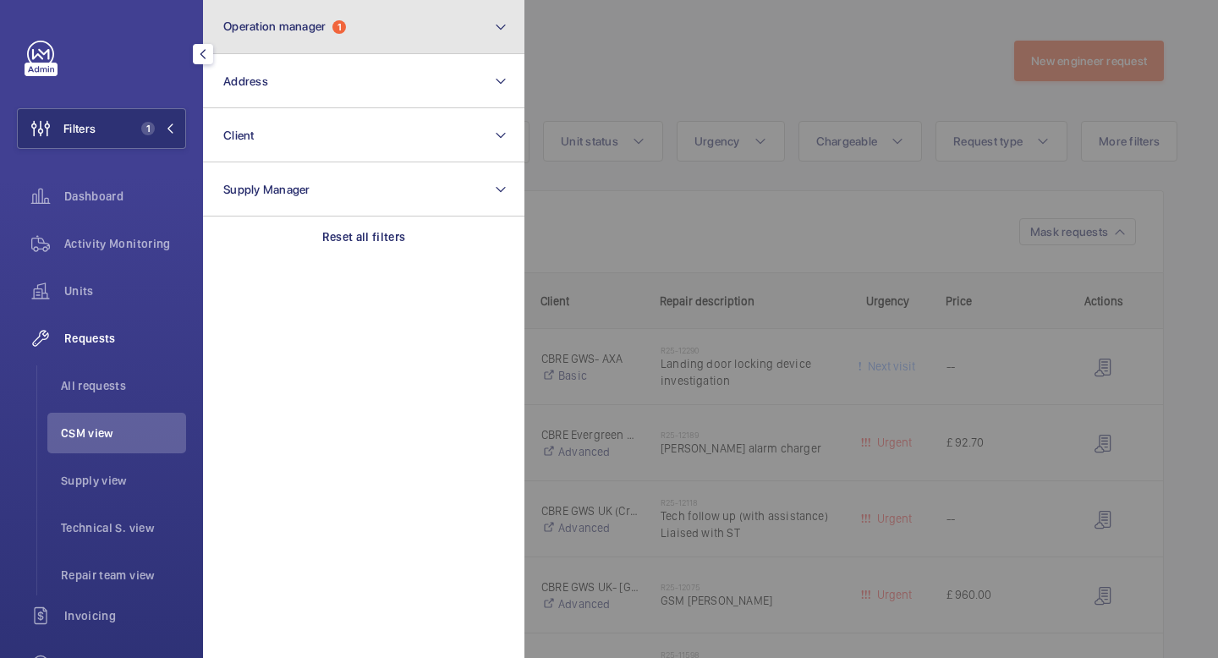
click at [422, 17] on button "Operation manager 1" at bounding box center [363, 27] width 321 height 54
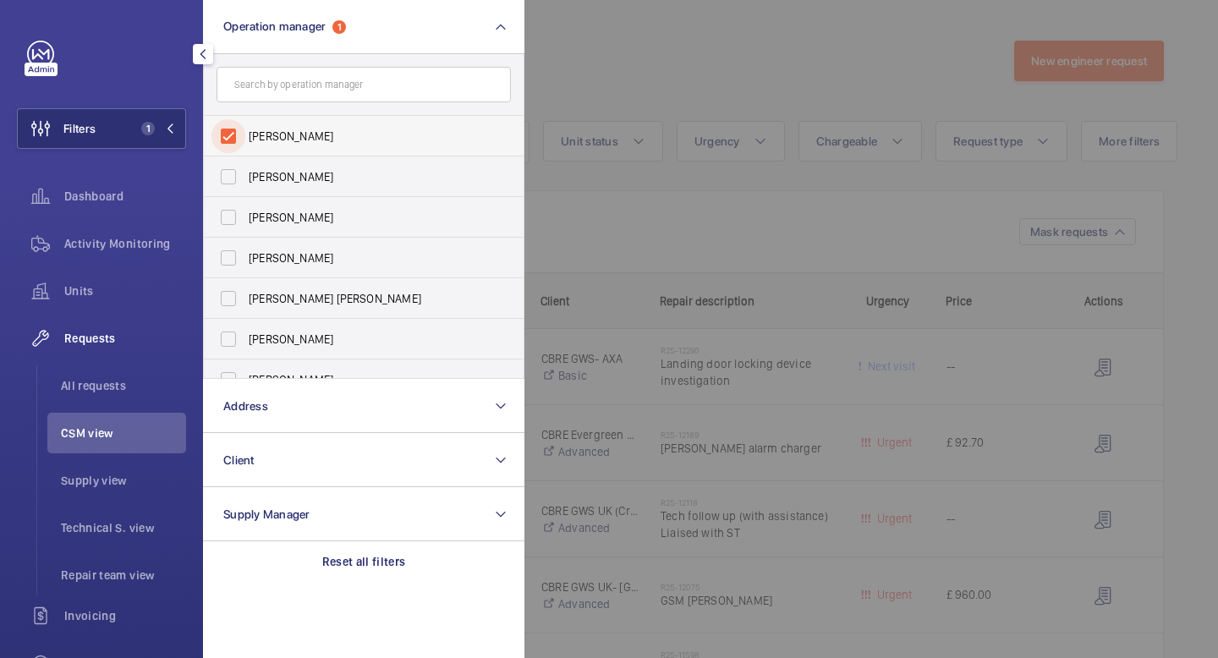
click at [220, 136] on input "[PERSON_NAME]" at bounding box center [228, 136] width 34 height 34
checkbox input "false"
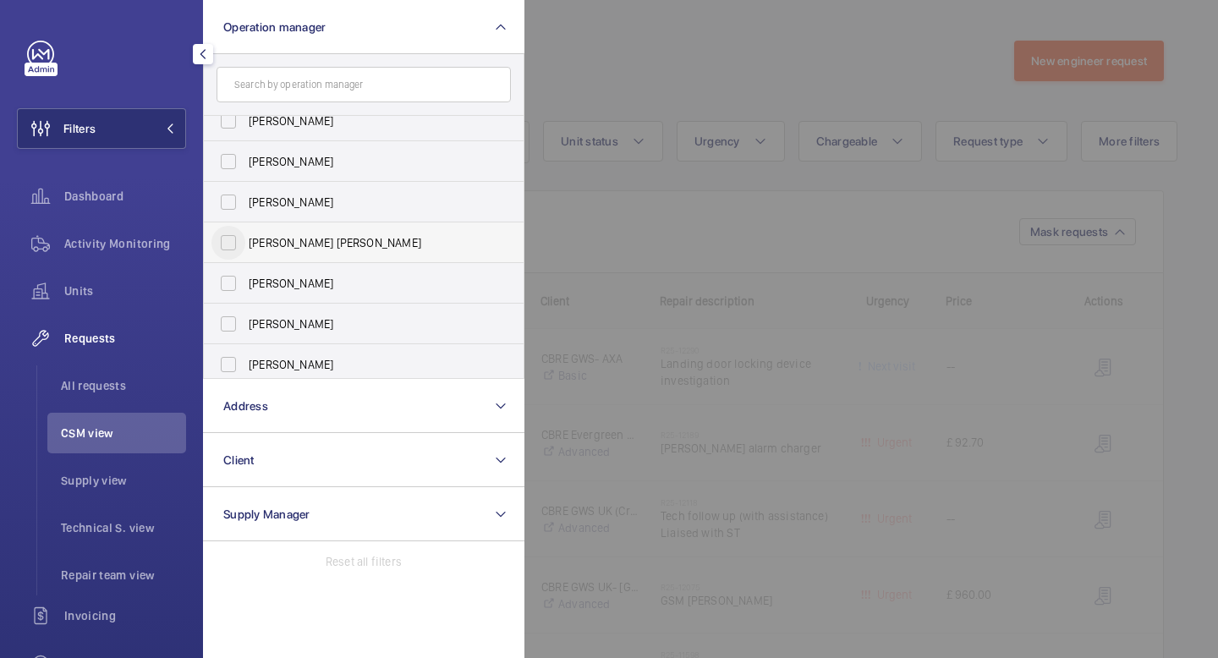
scroll to position [63, 0]
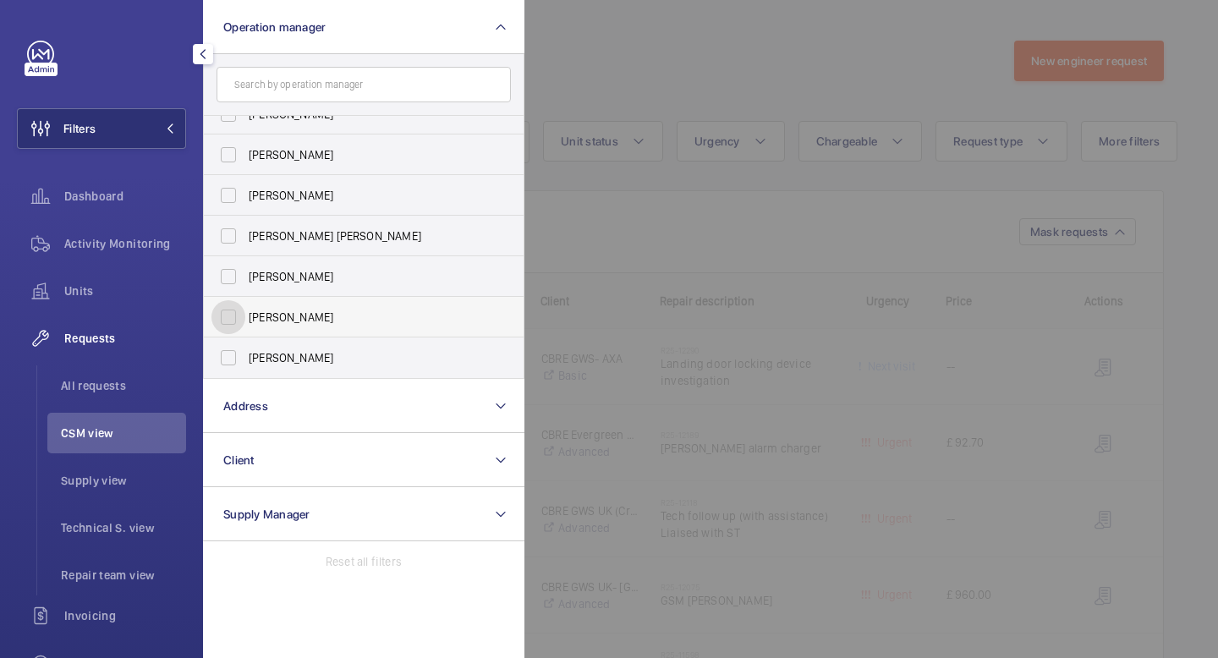
click at [228, 317] on input "[PERSON_NAME]" at bounding box center [228, 317] width 34 height 34
checkbox input "true"
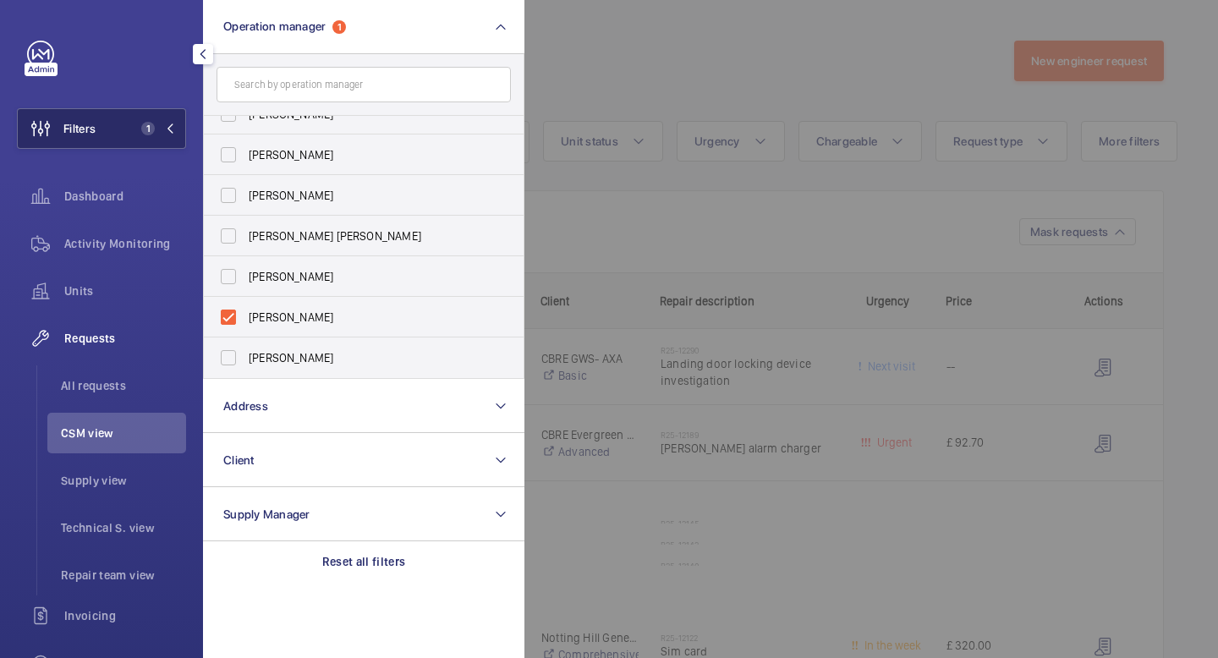
click at [172, 135] on button "Filters 1" at bounding box center [101, 128] width 169 height 41
